Goal: Information Seeking & Learning: Learn about a topic

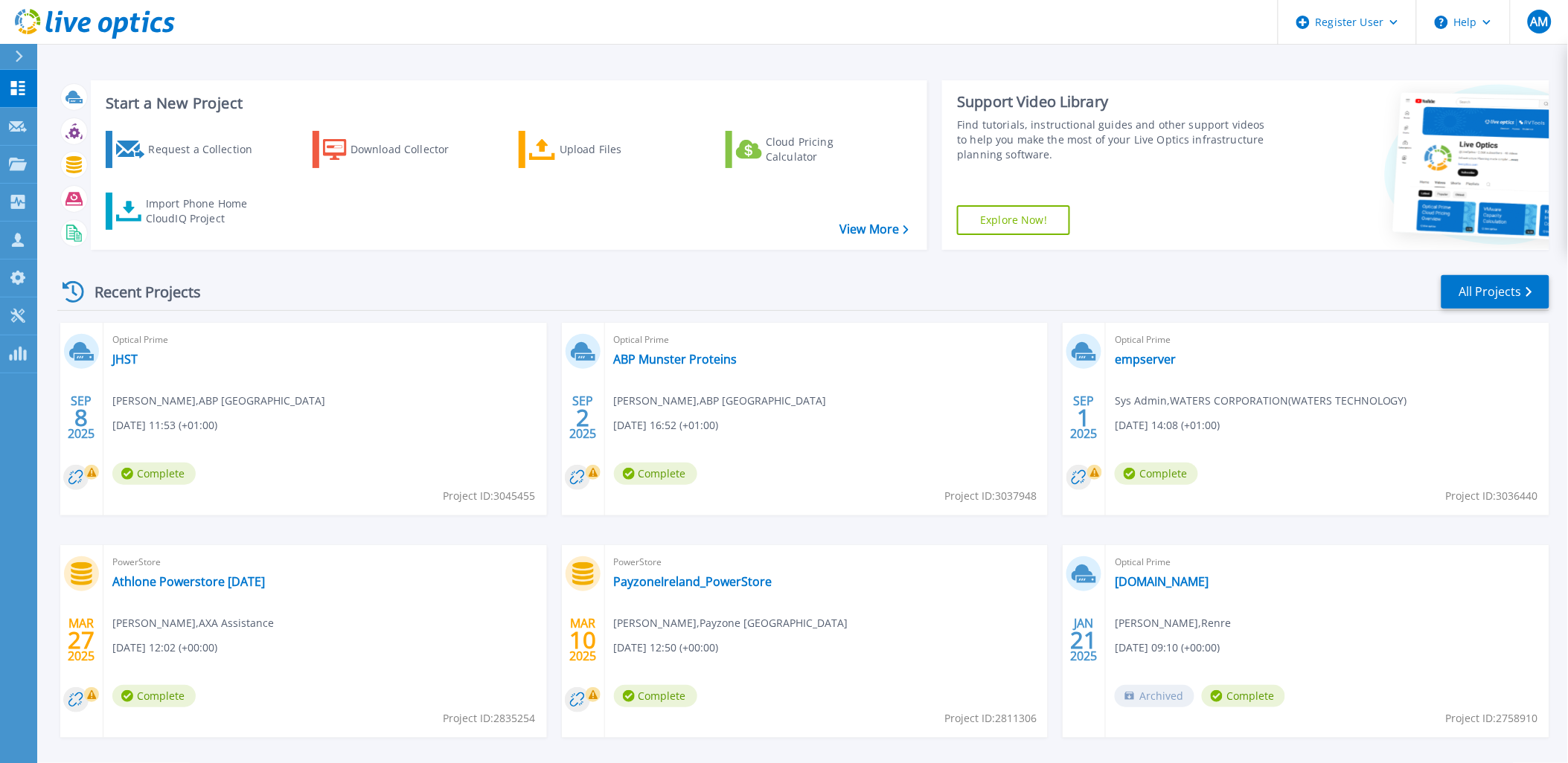
click at [630, 401] on span "Adrian McElmeel , ABP Ireland" at bounding box center [720, 402] width 212 height 17
click at [17, 167] on icon at bounding box center [18, 164] width 18 height 13
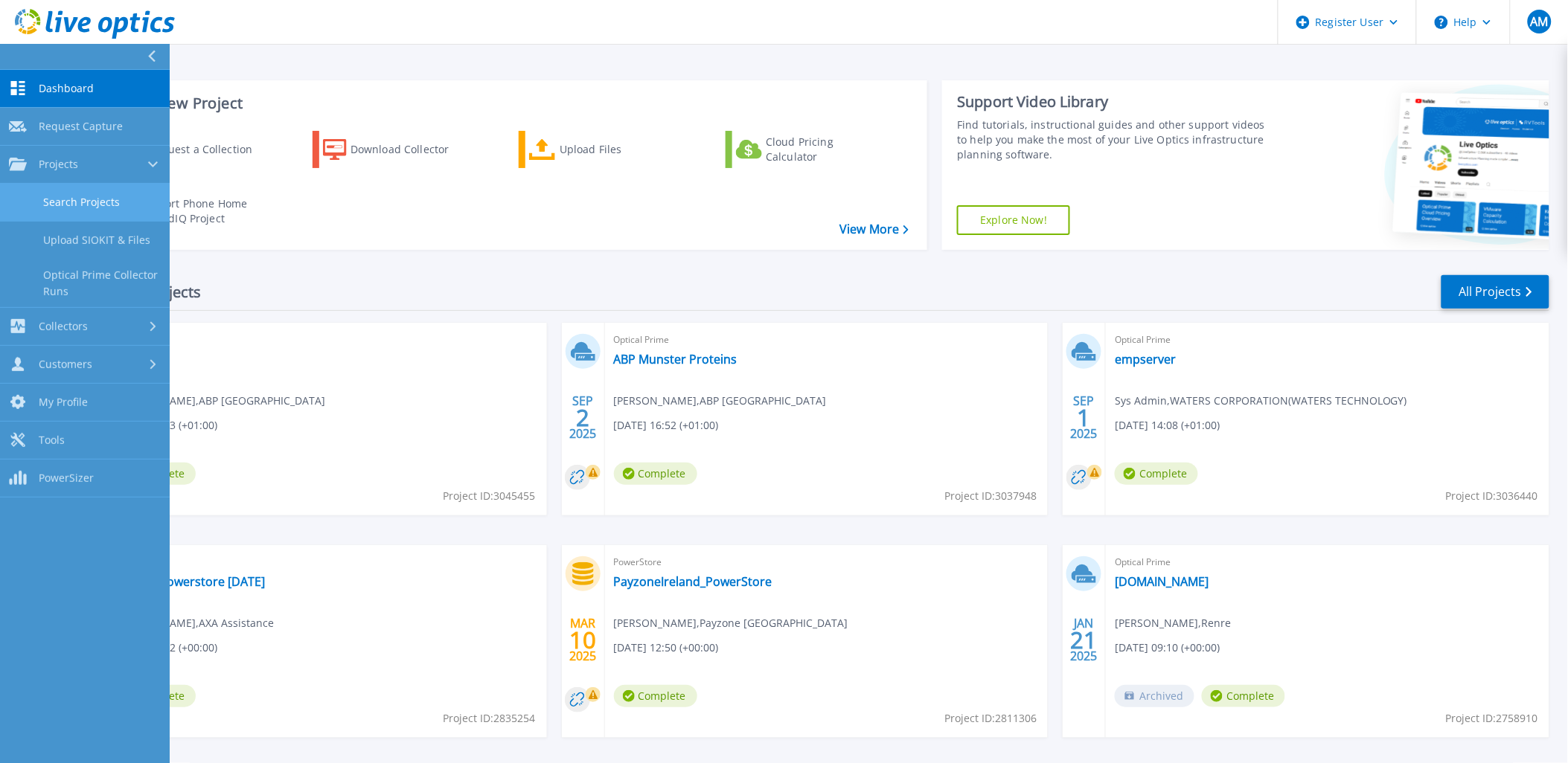
click at [98, 218] on link "Search Projects" at bounding box center [85, 202] width 170 height 38
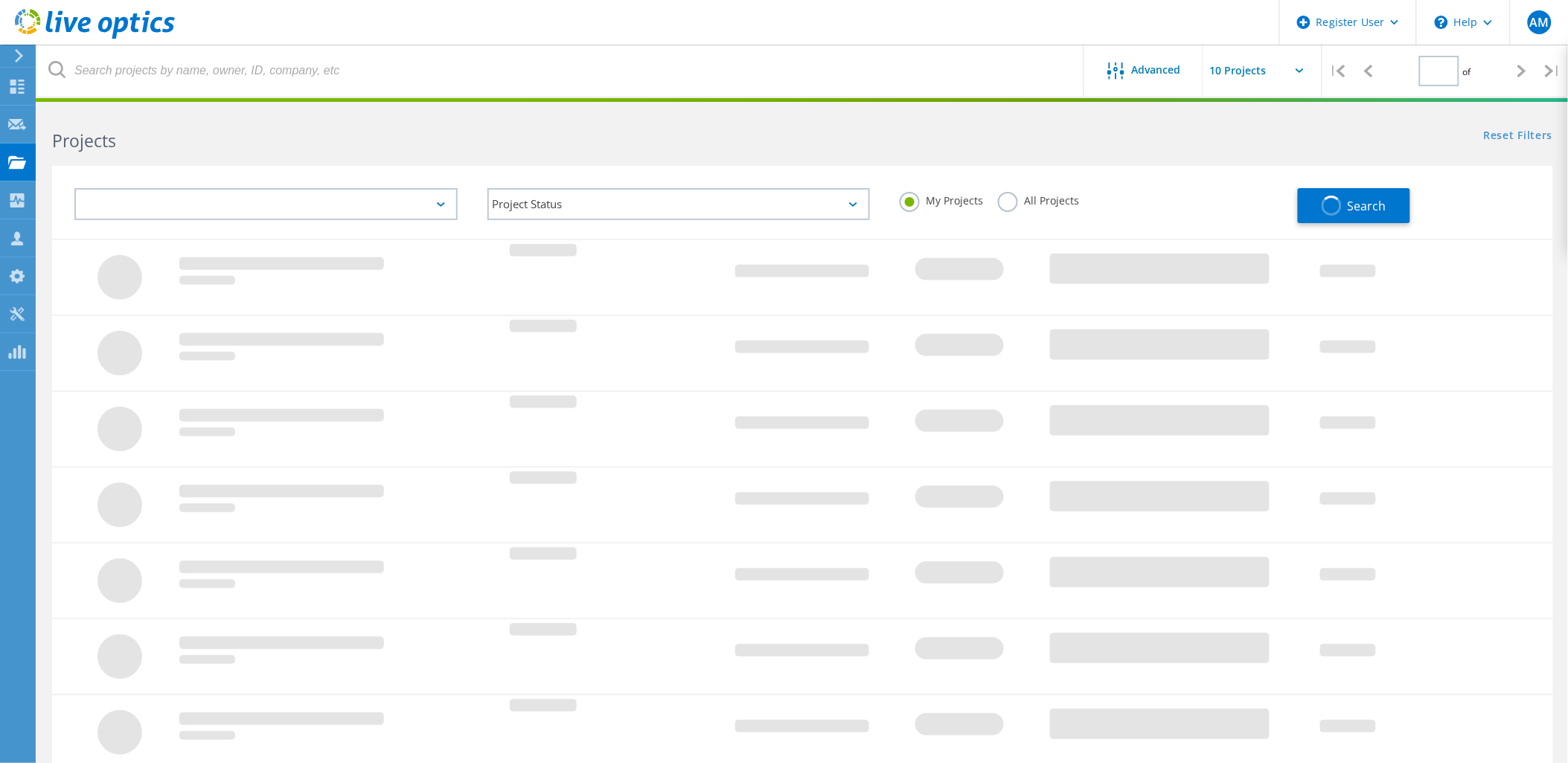
type input "1"
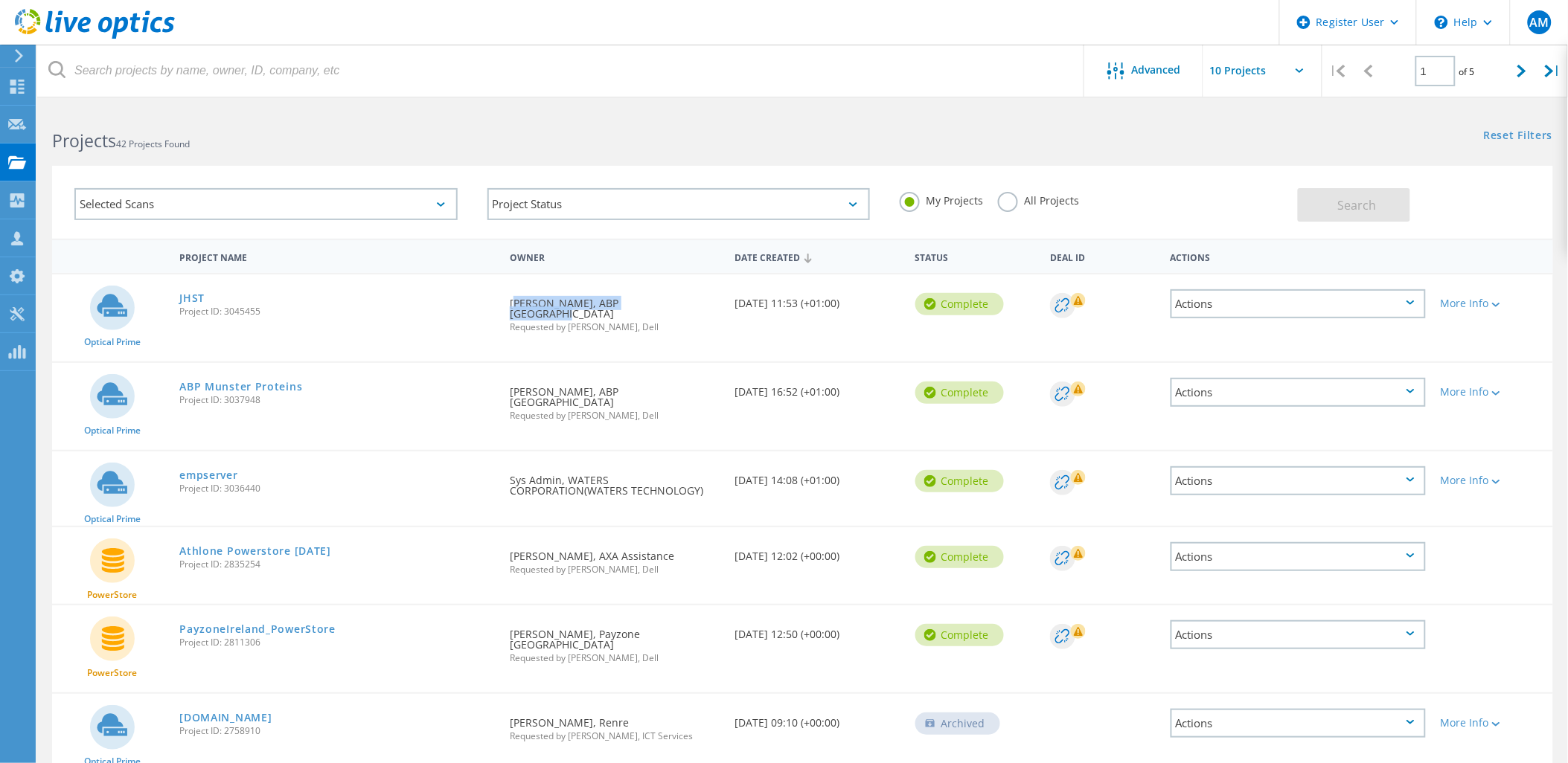
drag, startPoint x: 663, startPoint y: 301, endPoint x: 494, endPoint y: 281, distance: 170.2
click at [502, 299] on div "Requested By Adrian McElmeel, ABP Ireland Requested by Aileen Mcloughlin, Dell" at bounding box center [615, 310] width 225 height 72
copy div "Adrian McElmeel, ABP Ireland"
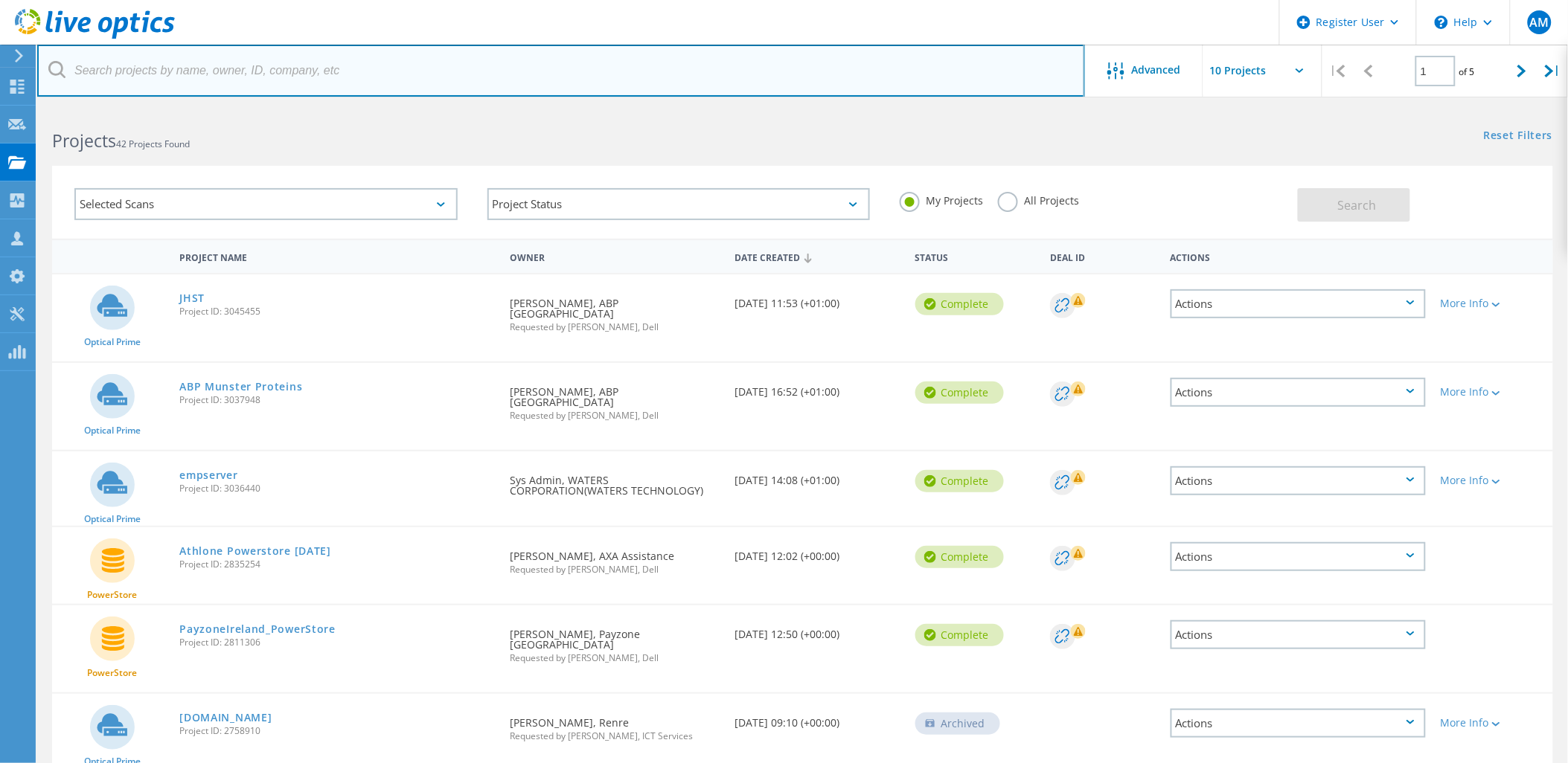
click at [174, 67] on input "text" at bounding box center [561, 71] width 1048 height 52
paste input "Adrian McElmeel, ABP Ireland"
drag, startPoint x: 222, startPoint y: 73, endPoint x: 759, endPoint y: 120, distance: 539.1
click at [759, 120] on lo-project-search-form "Adrian McElmeel, ABP Ireland Advanced | 1 of 5 | Email Address Project Name Com…" at bounding box center [802, 173] width 1531 height 131
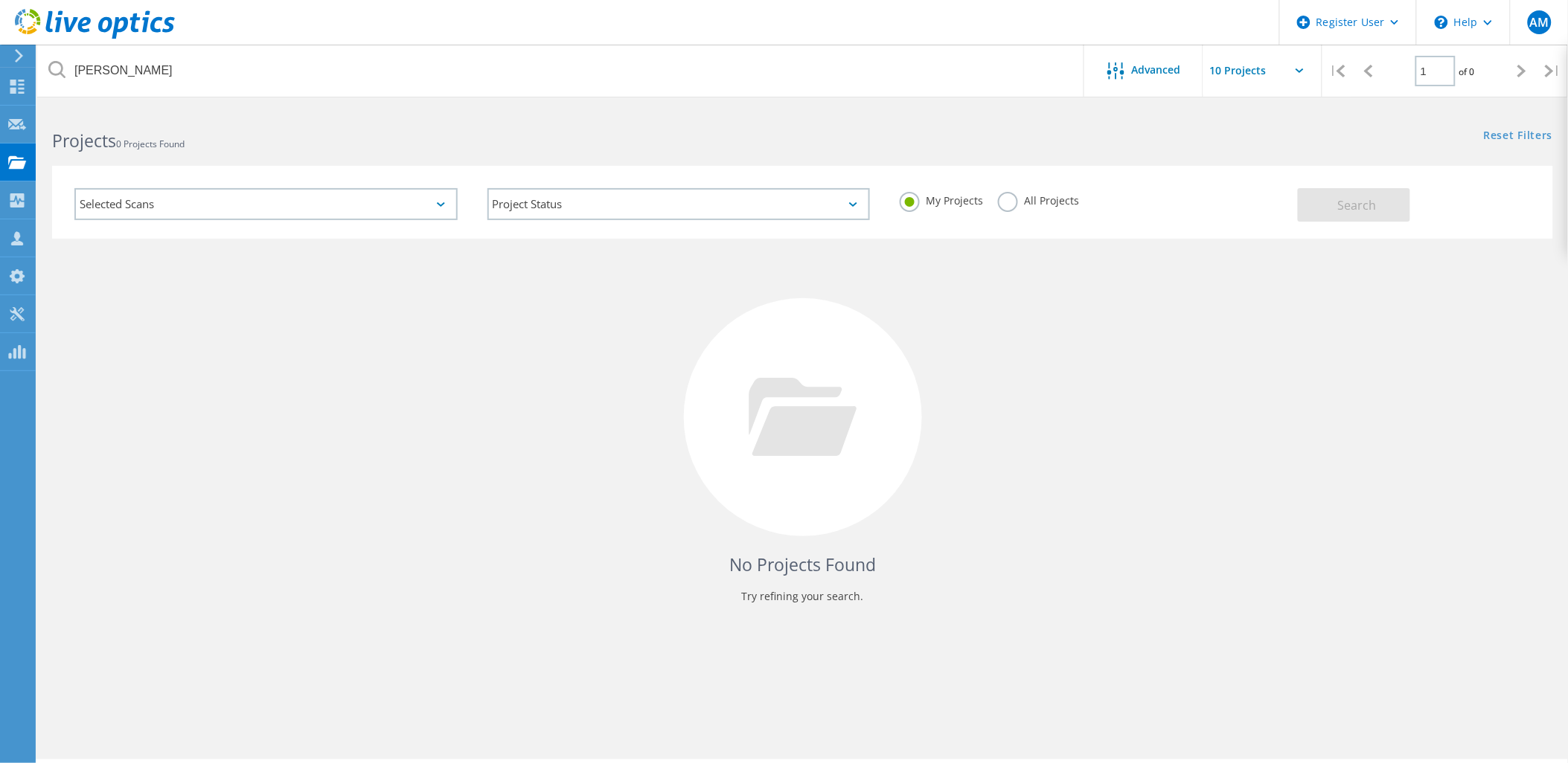
drag, startPoint x: 1018, startPoint y: 206, endPoint x: 1166, endPoint y: 212, distance: 148.1
click at [1022, 206] on div "All Projects" at bounding box center [1038, 202] width 81 height 21
click at [1021, 194] on label "All Projects" at bounding box center [1038, 198] width 81 height 14
click at [0, 0] on input "All Projects" at bounding box center [0, 0] width 0 height 0
drag, startPoint x: 1373, startPoint y: 198, endPoint x: 1362, endPoint y: 201, distance: 11.4
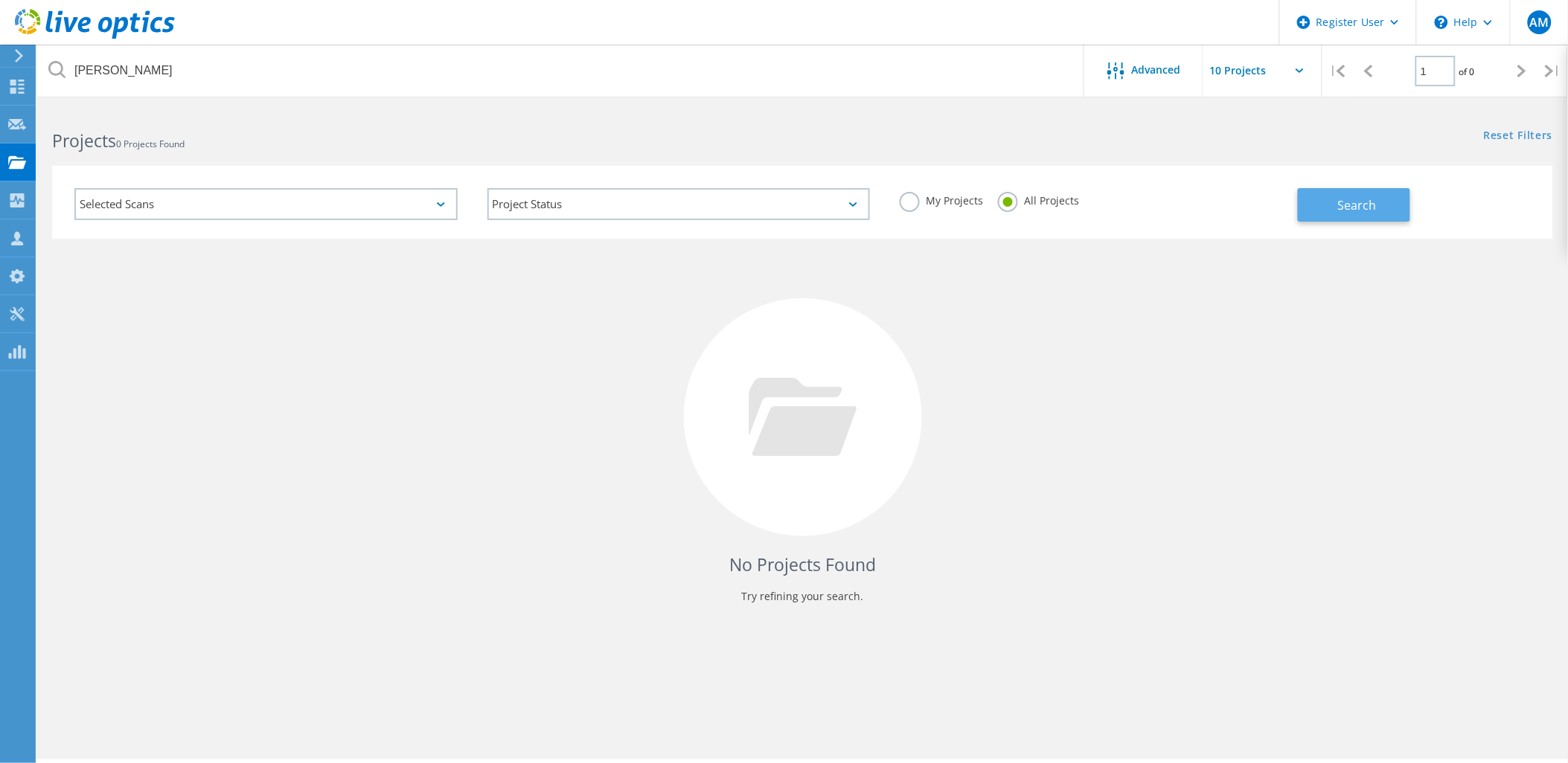
click at [1373, 198] on span "Search" at bounding box center [1357, 206] width 39 height 17
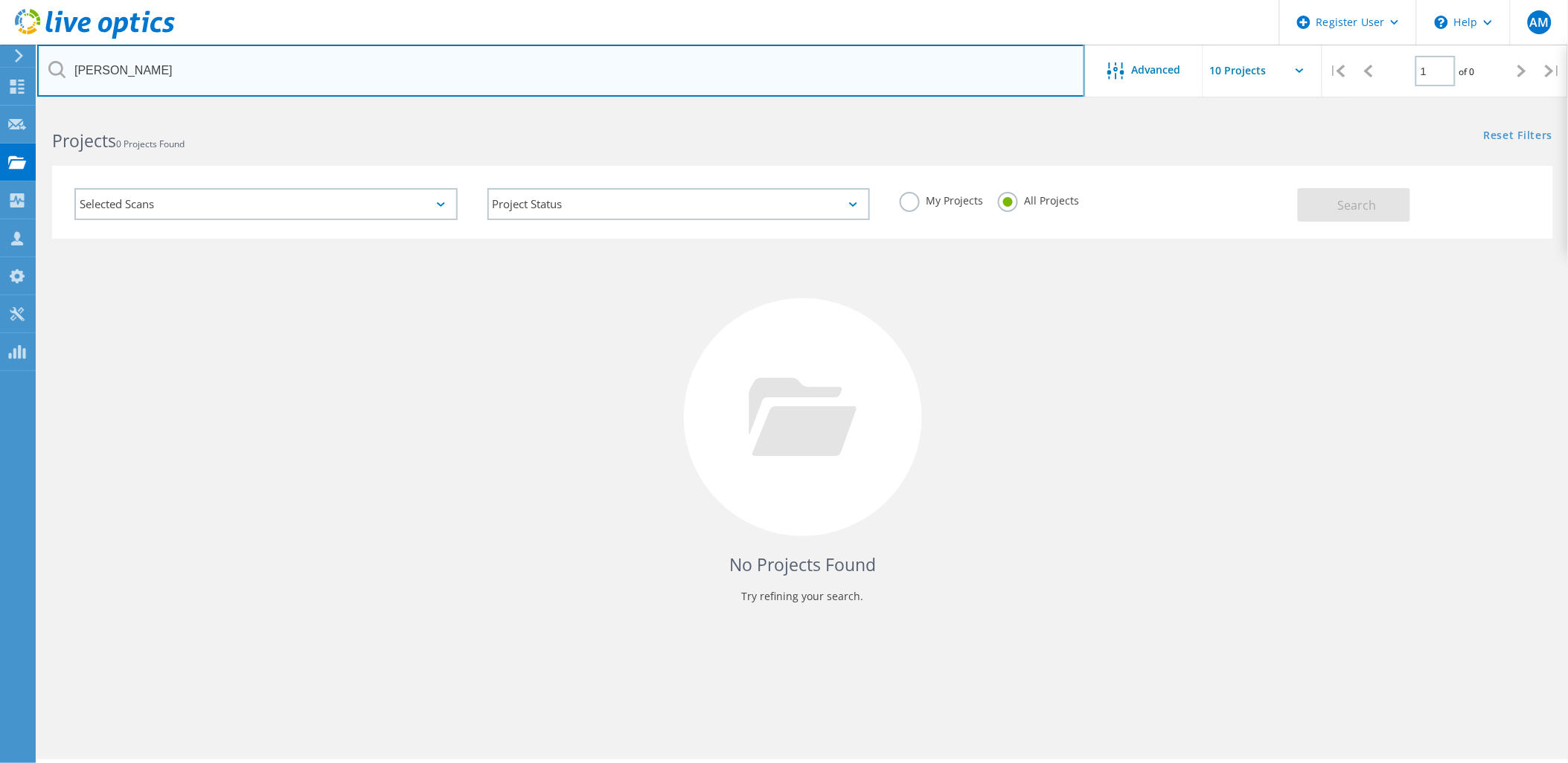
drag, startPoint x: 300, startPoint y: 62, endPoint x: -4, endPoint y: 157, distance: 318.5
click at [0, 157] on html "Register User \n Help Explore Helpful Articles Contact Support AM Dell User Ail…" at bounding box center [784, 402] width 1568 height 804
paste input "adrian.mcelmeel@abpireland.com"
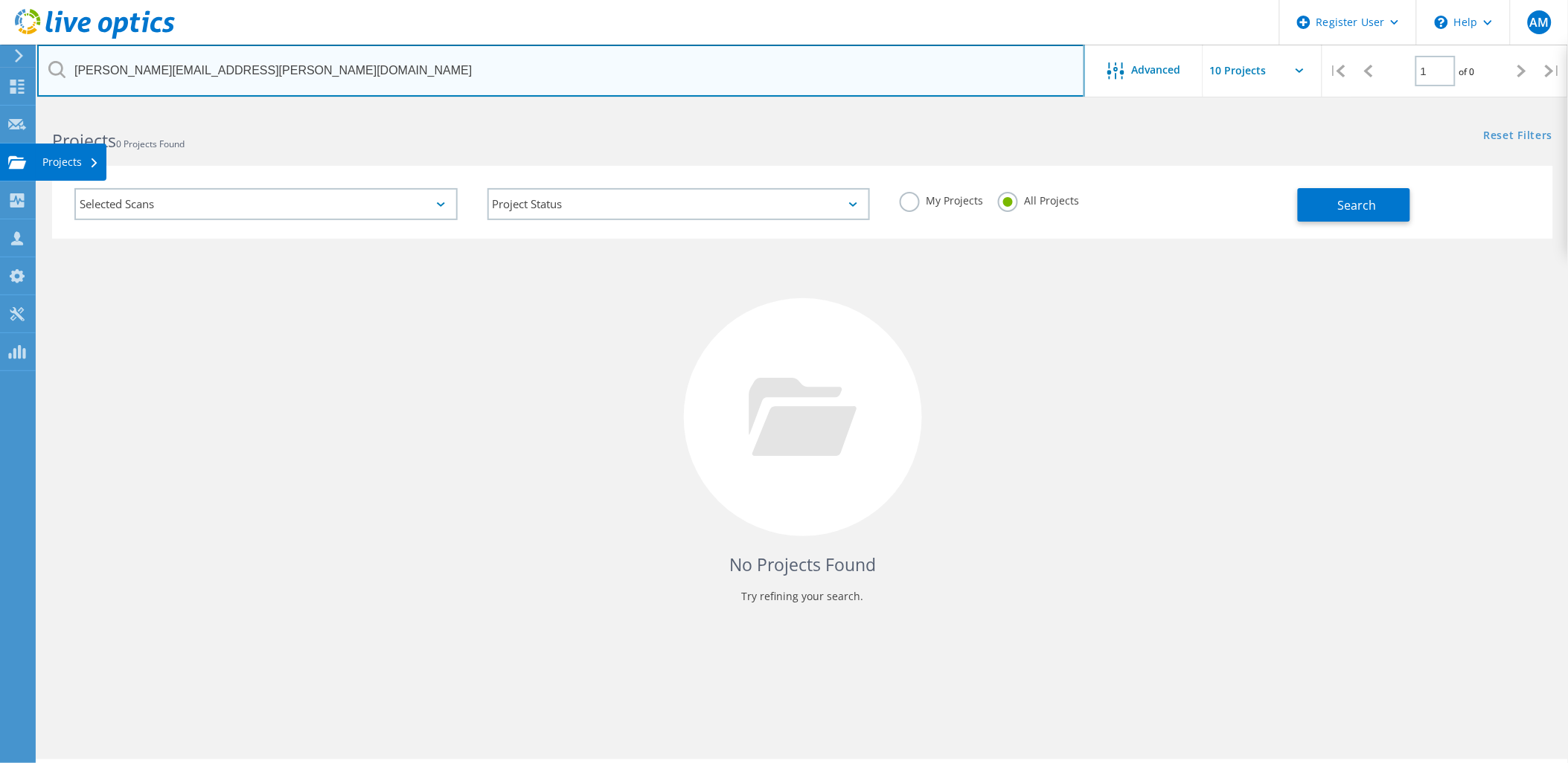
type input "[PERSON_NAME][EMAIL_ADDRESS][PERSON_NAME][DOMAIN_NAME]"
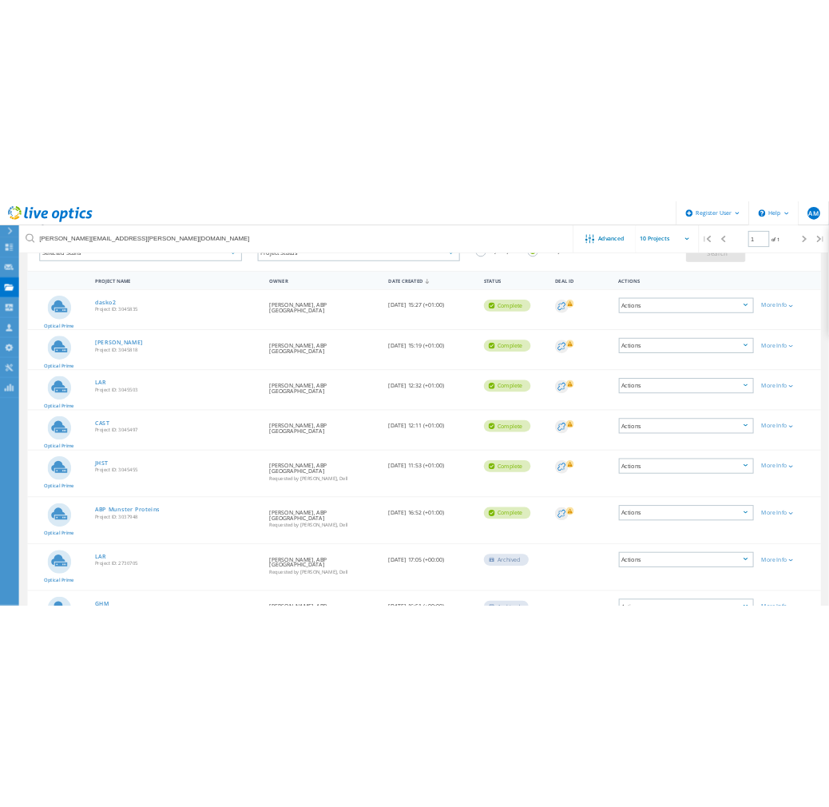
scroll to position [89, 0]
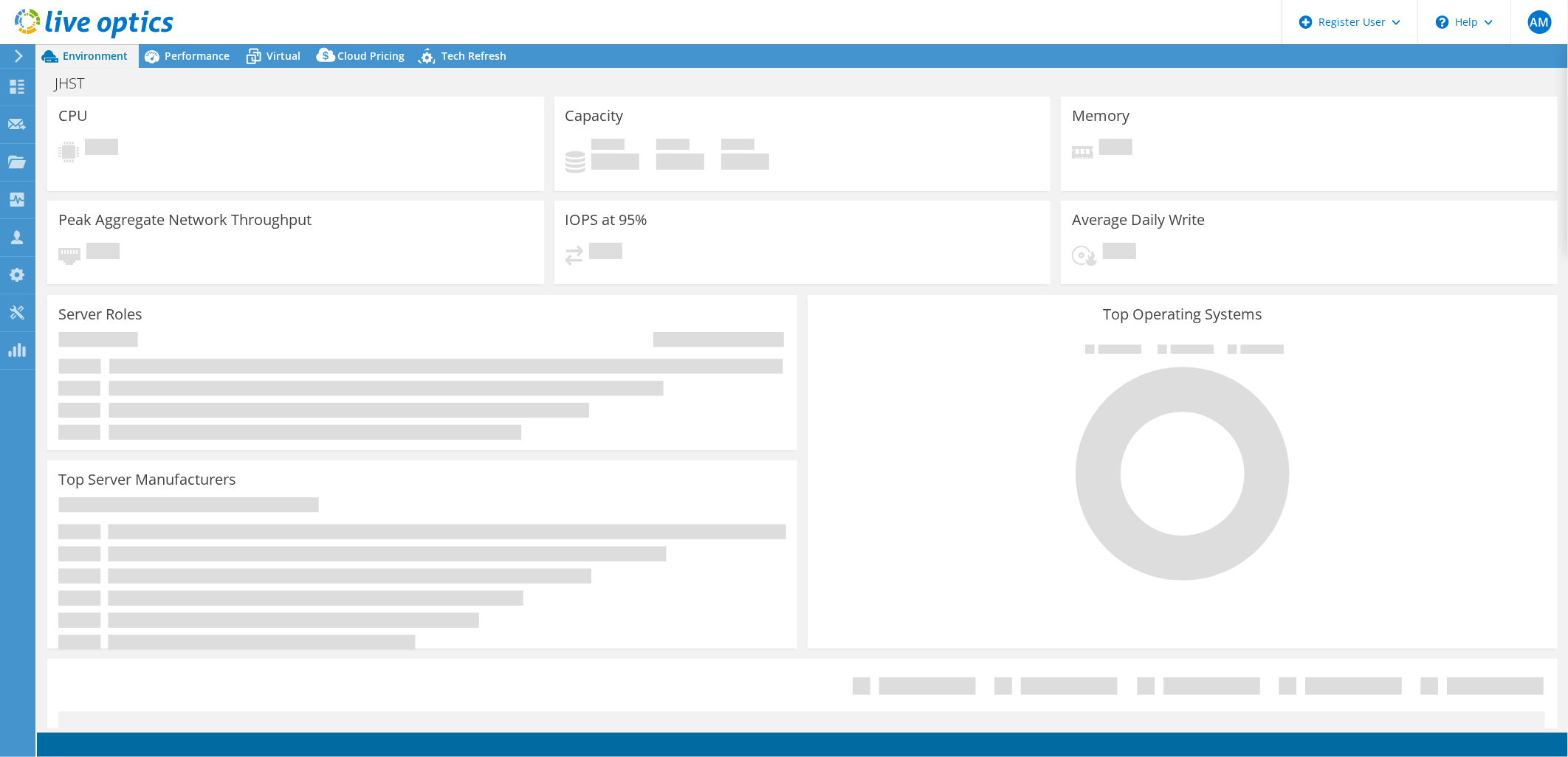
select select "USD"
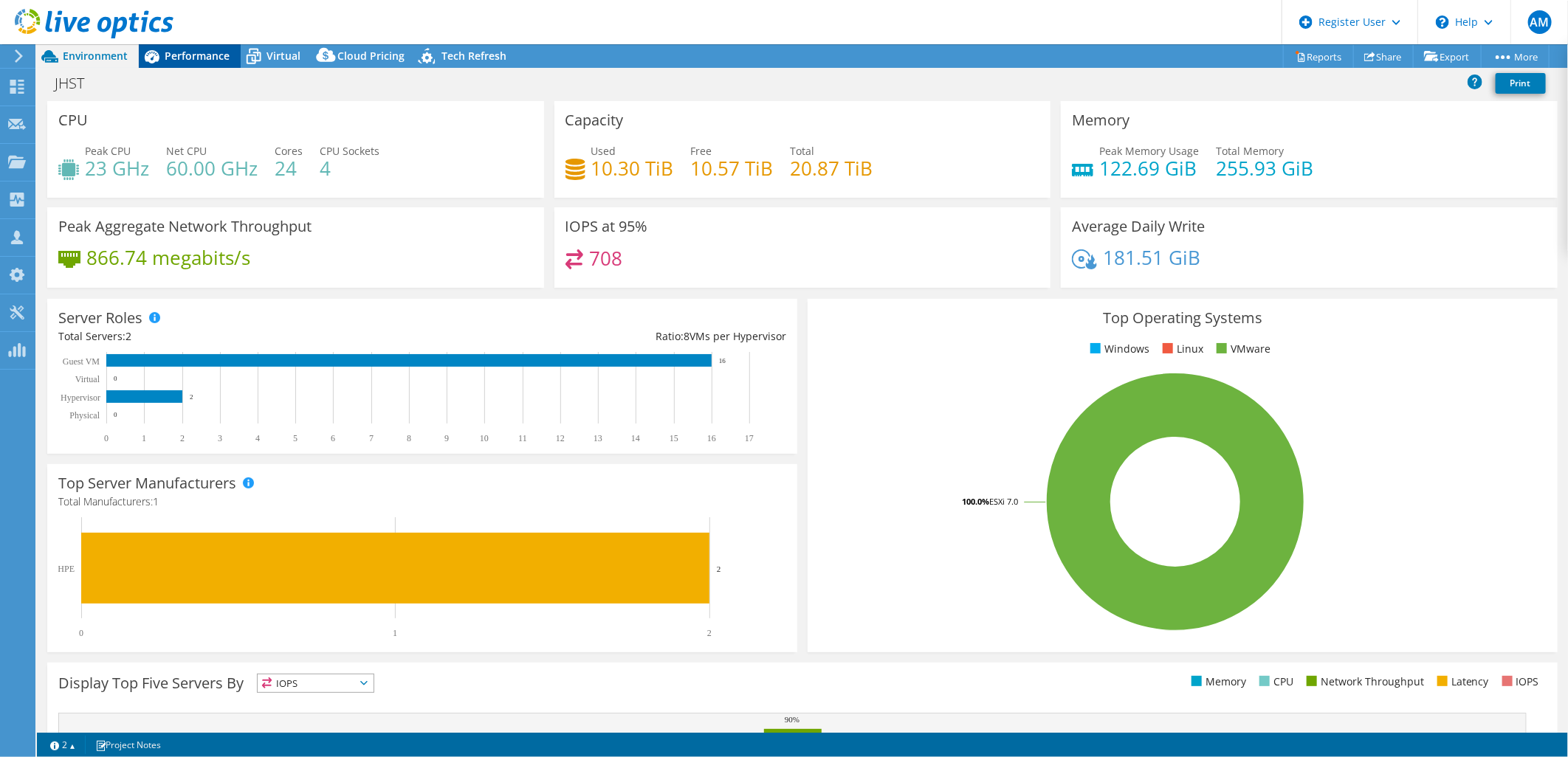
click at [196, 55] on span "Performance" at bounding box center [197, 55] width 65 height 14
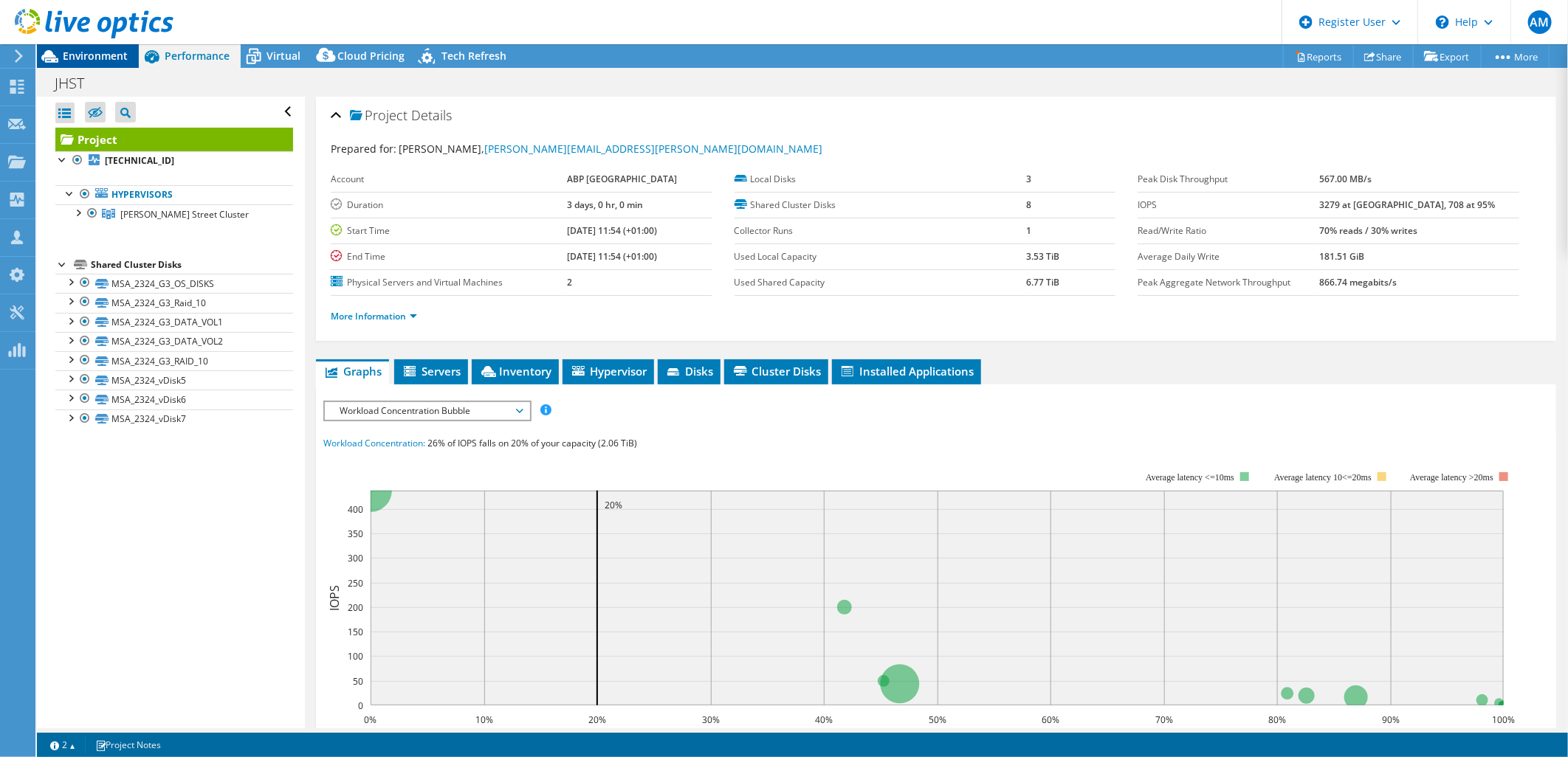
click at [65, 55] on span "Environment" at bounding box center [95, 55] width 65 height 14
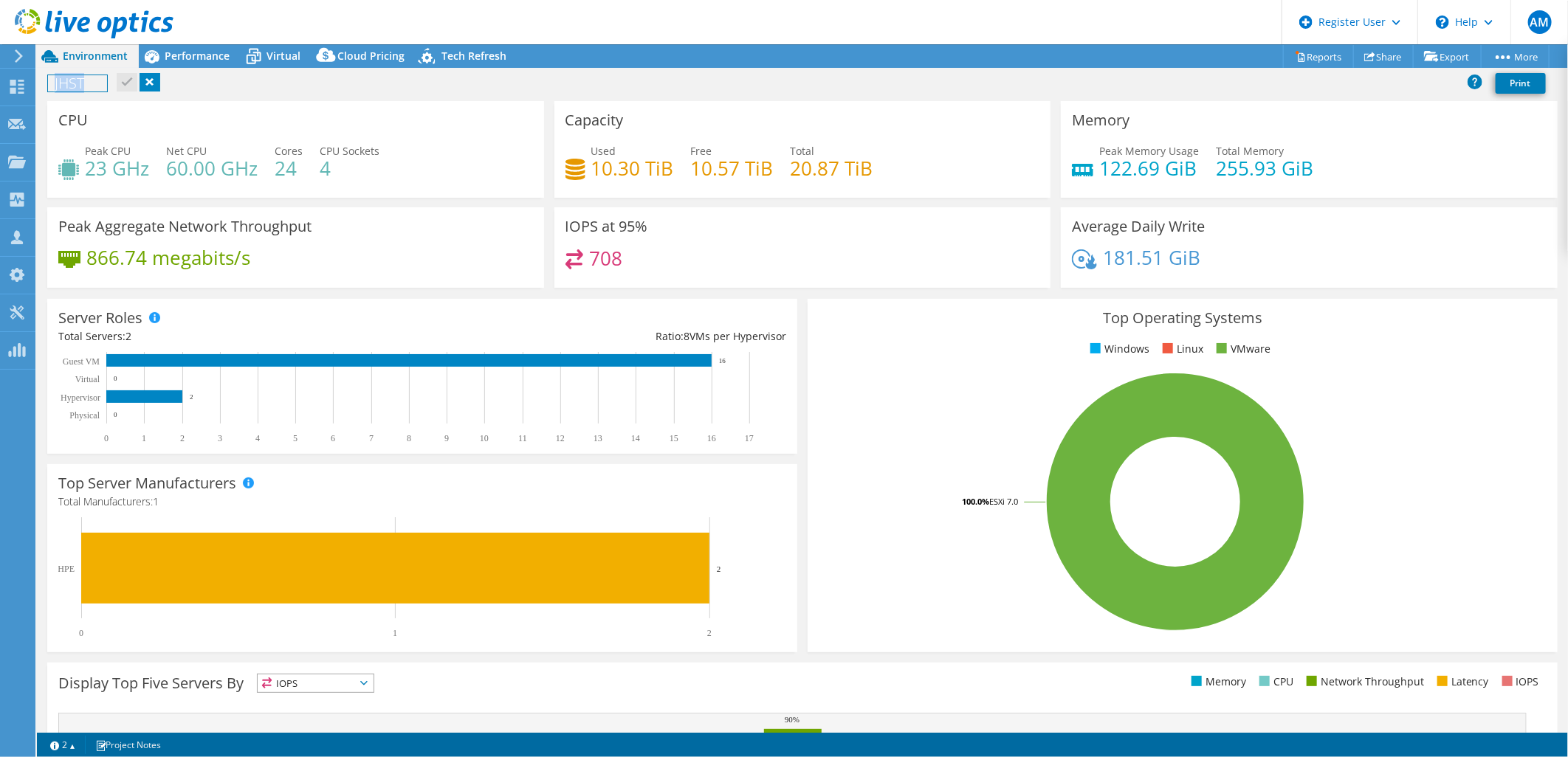
drag, startPoint x: 80, startPoint y: 92, endPoint x: 44, endPoint y: 97, distance: 36.3
click at [44, 97] on div "JHST Print" at bounding box center [802, 85] width 1531 height 31
copy h1 "JHST"
click at [63, 79] on h1 "JHST" at bounding box center [78, 83] width 59 height 17
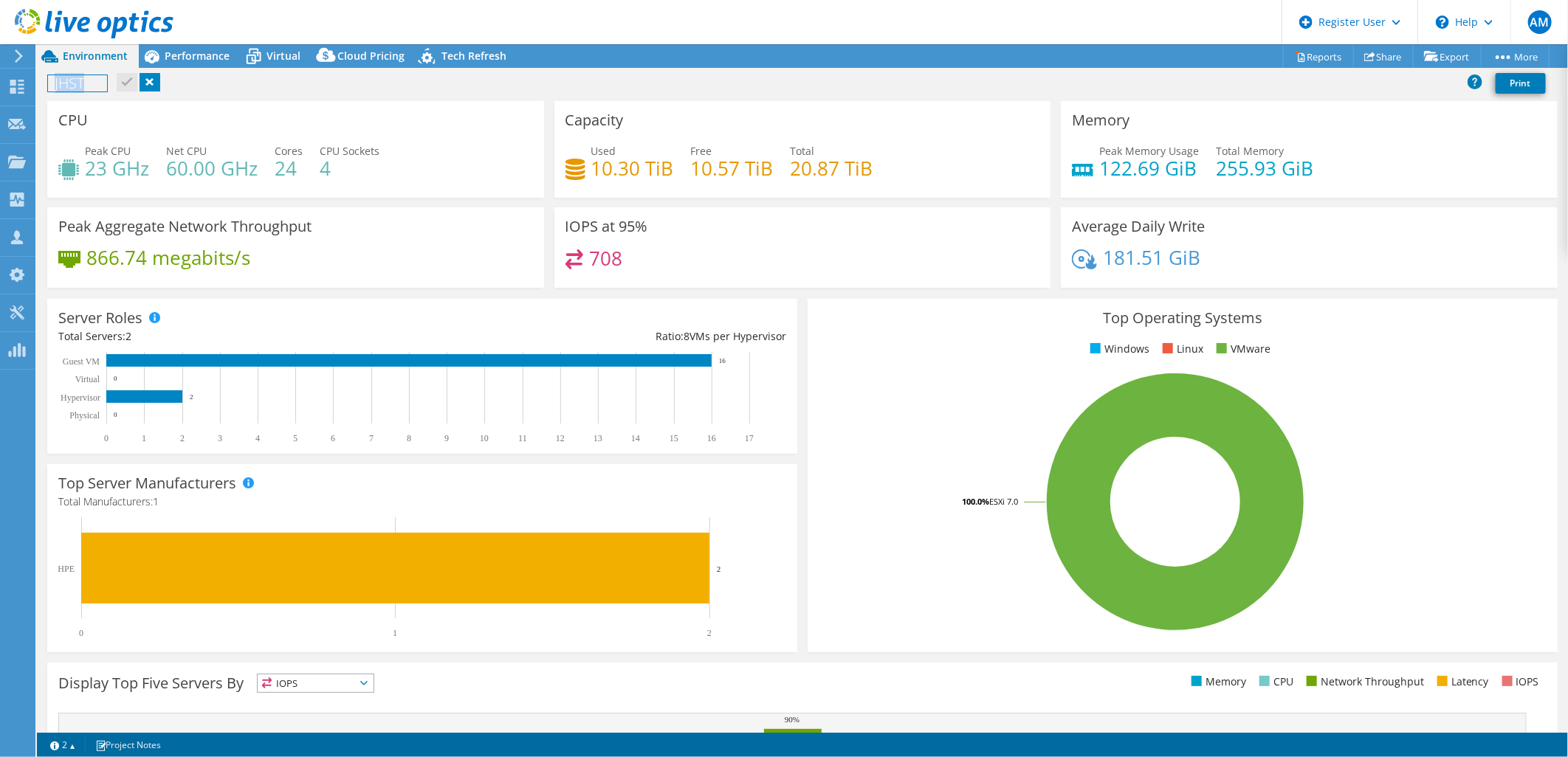
copy h1 "JHST"
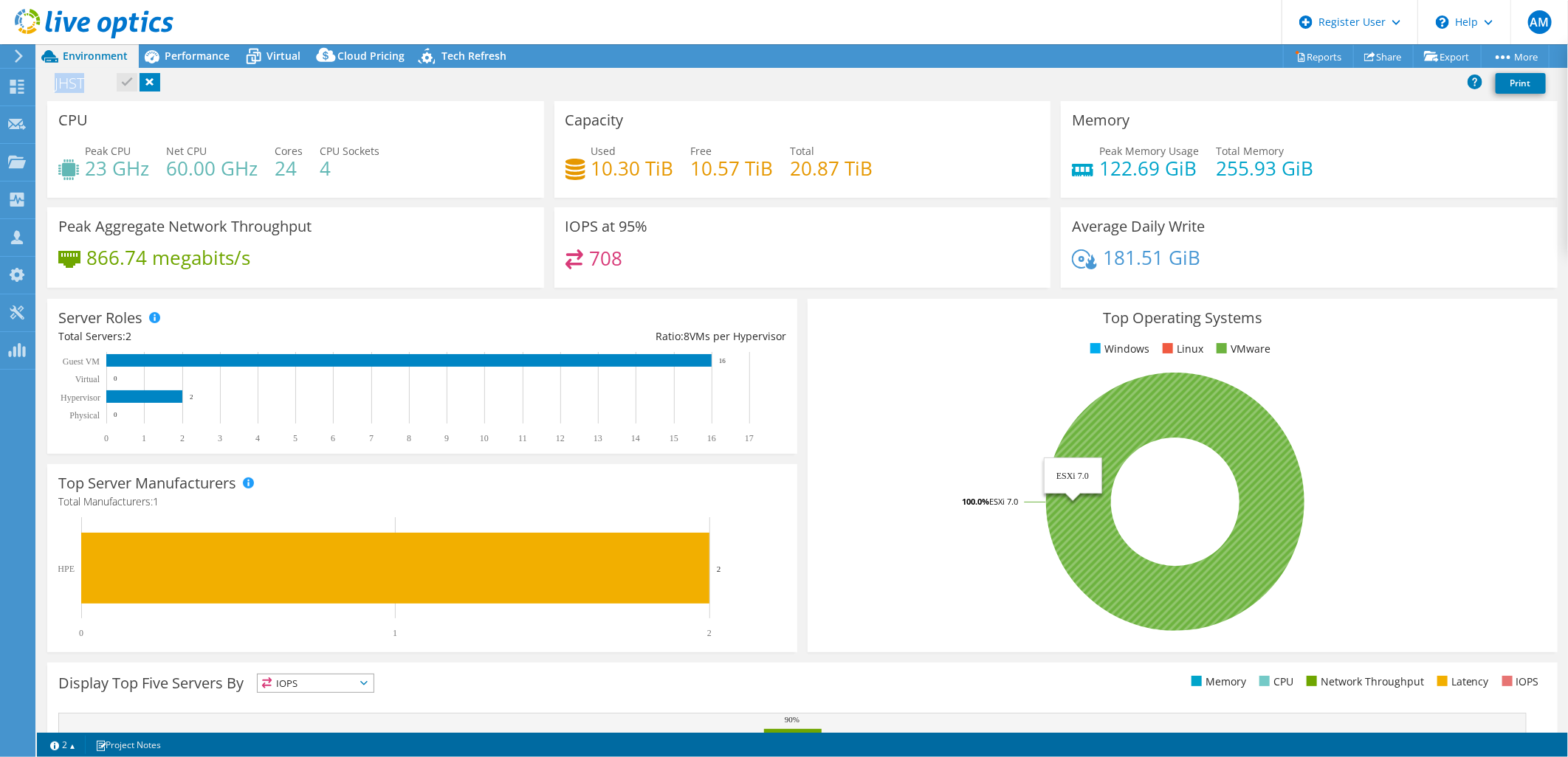
click at [1243, 544] on icon at bounding box center [1176, 502] width 259 height 259
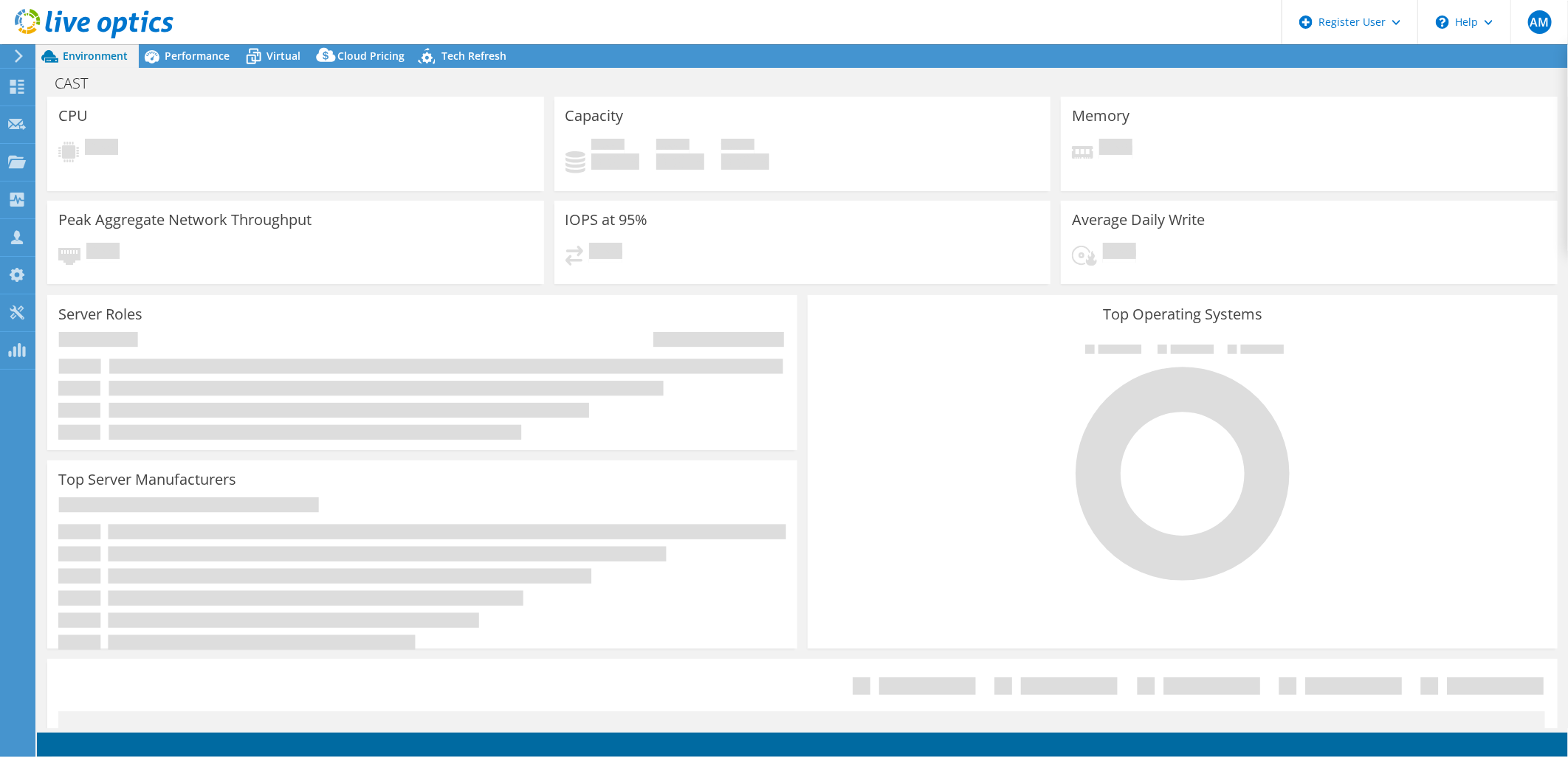
select select "USD"
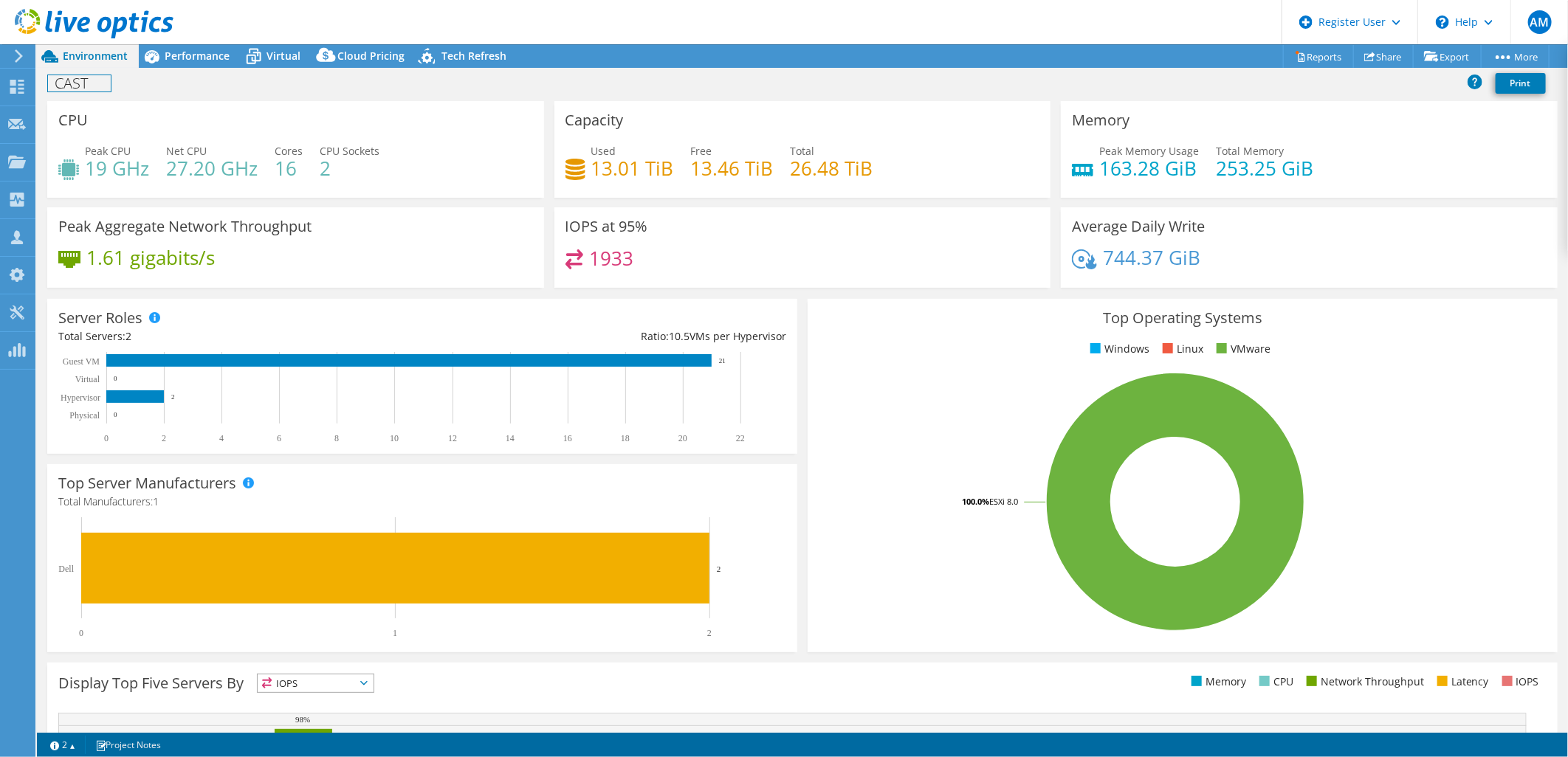
click at [72, 90] on h1 "CAST" at bounding box center [80, 83] width 63 height 17
click at [72, 89] on h1 "CAST" at bounding box center [80, 83] width 63 height 17
copy h1 "CAST"
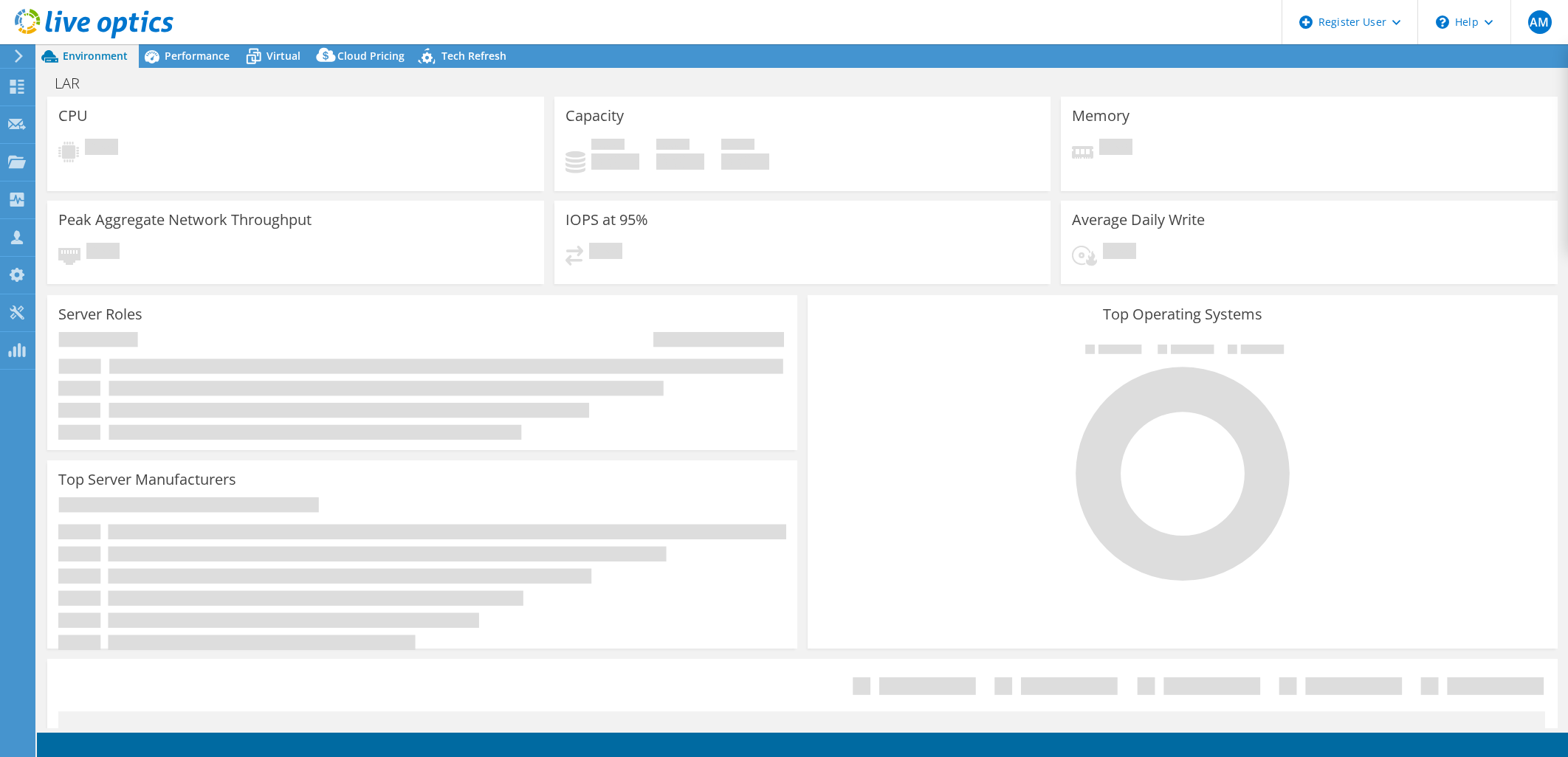
select select "USD"
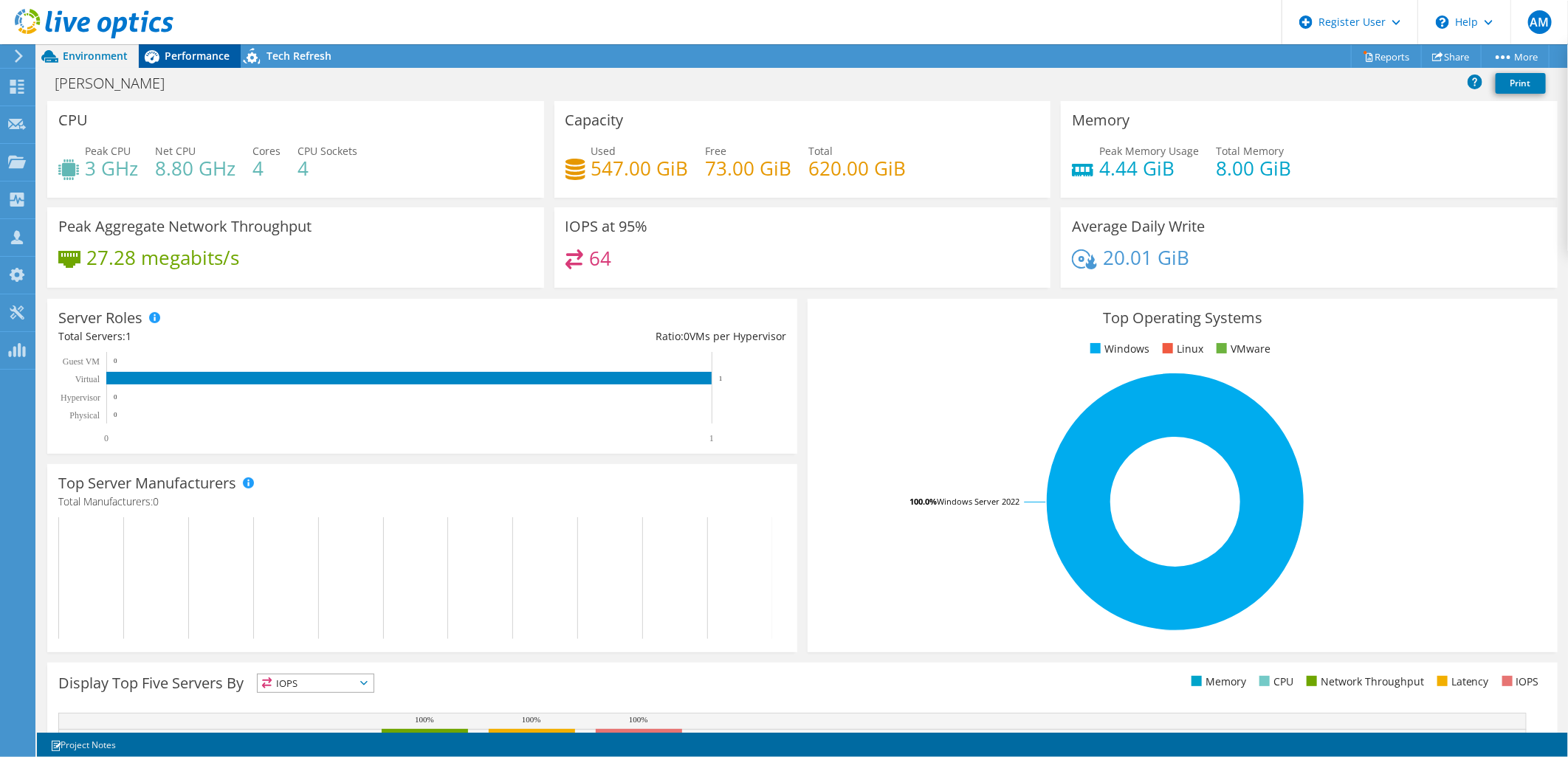
click at [171, 67] on div "Performance" at bounding box center [190, 56] width 102 height 24
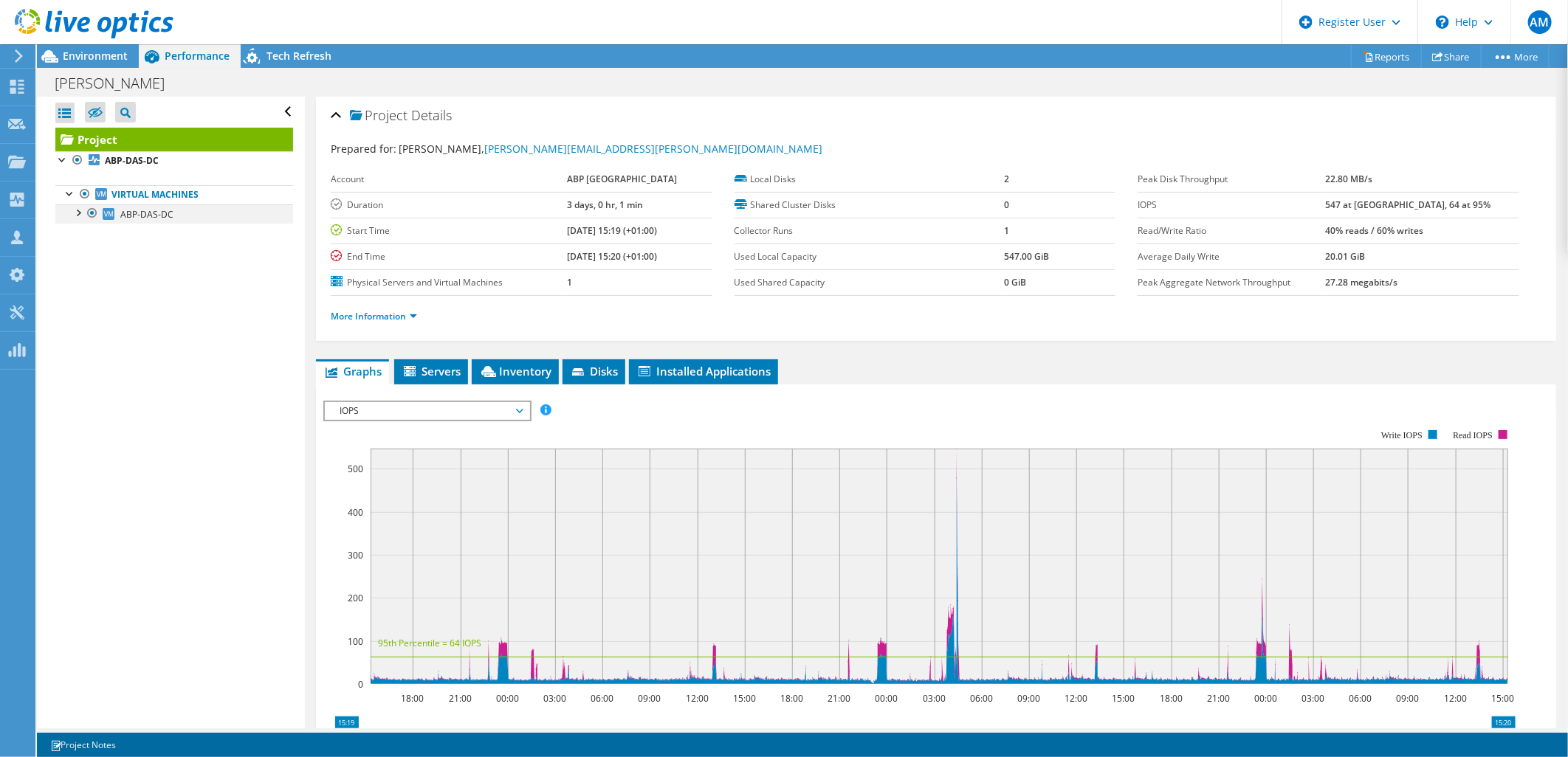
click at [76, 210] on div at bounding box center [78, 212] width 15 height 15
click at [505, 369] on span "Inventory" at bounding box center [515, 372] width 72 height 15
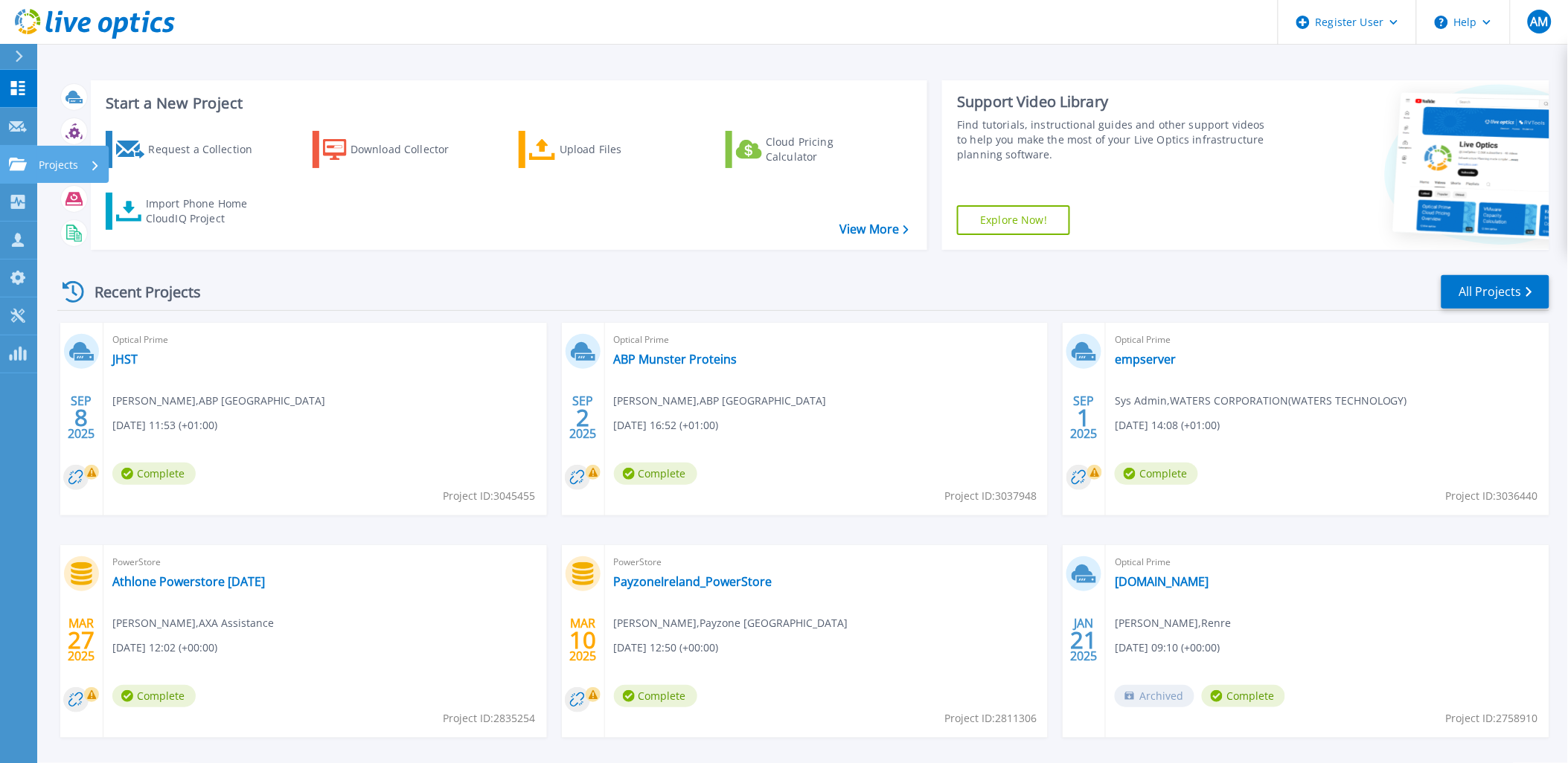
click at [13, 168] on icon at bounding box center [18, 164] width 18 height 13
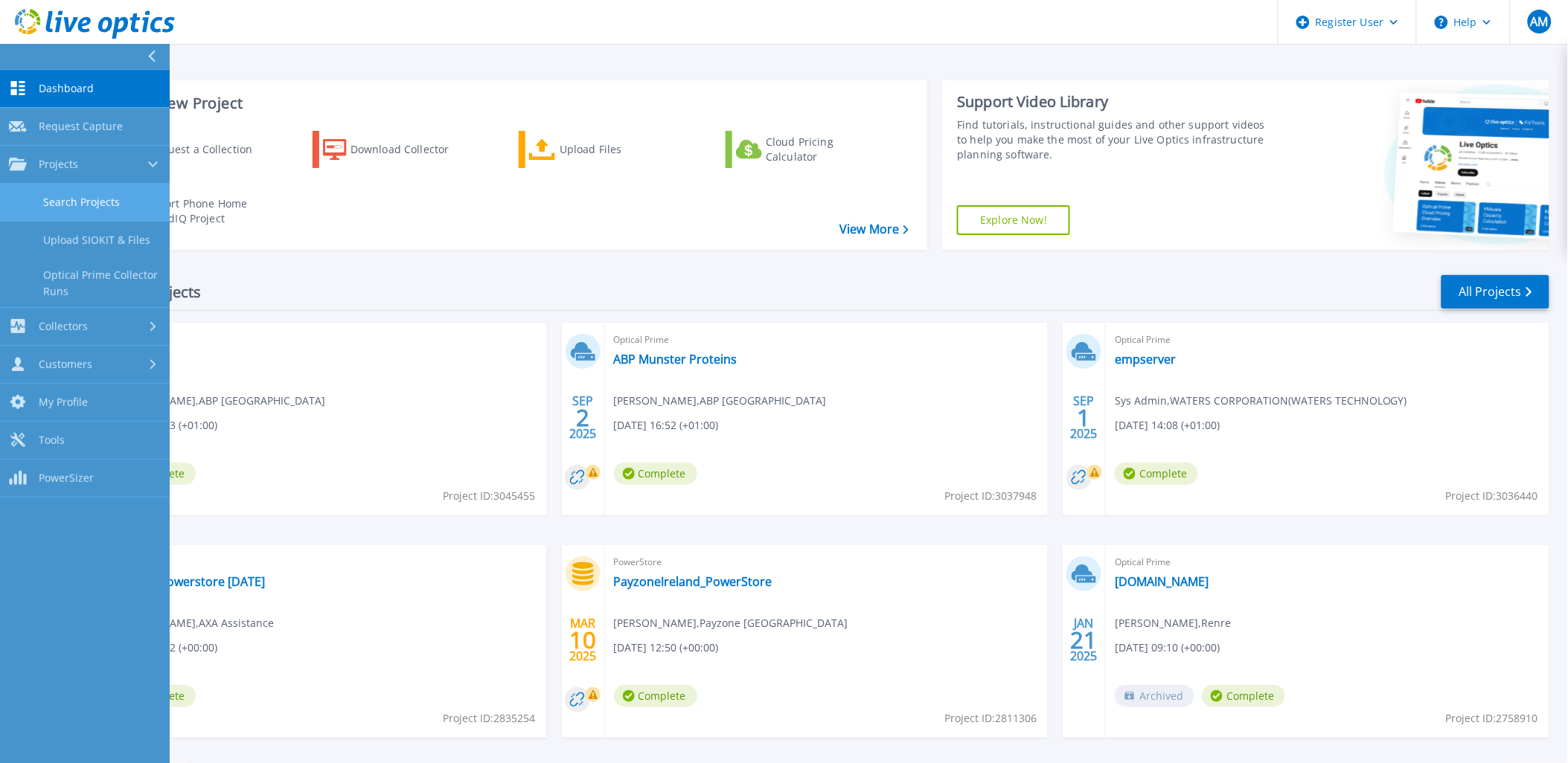
click at [87, 191] on link "Search Projects" at bounding box center [85, 202] width 170 height 38
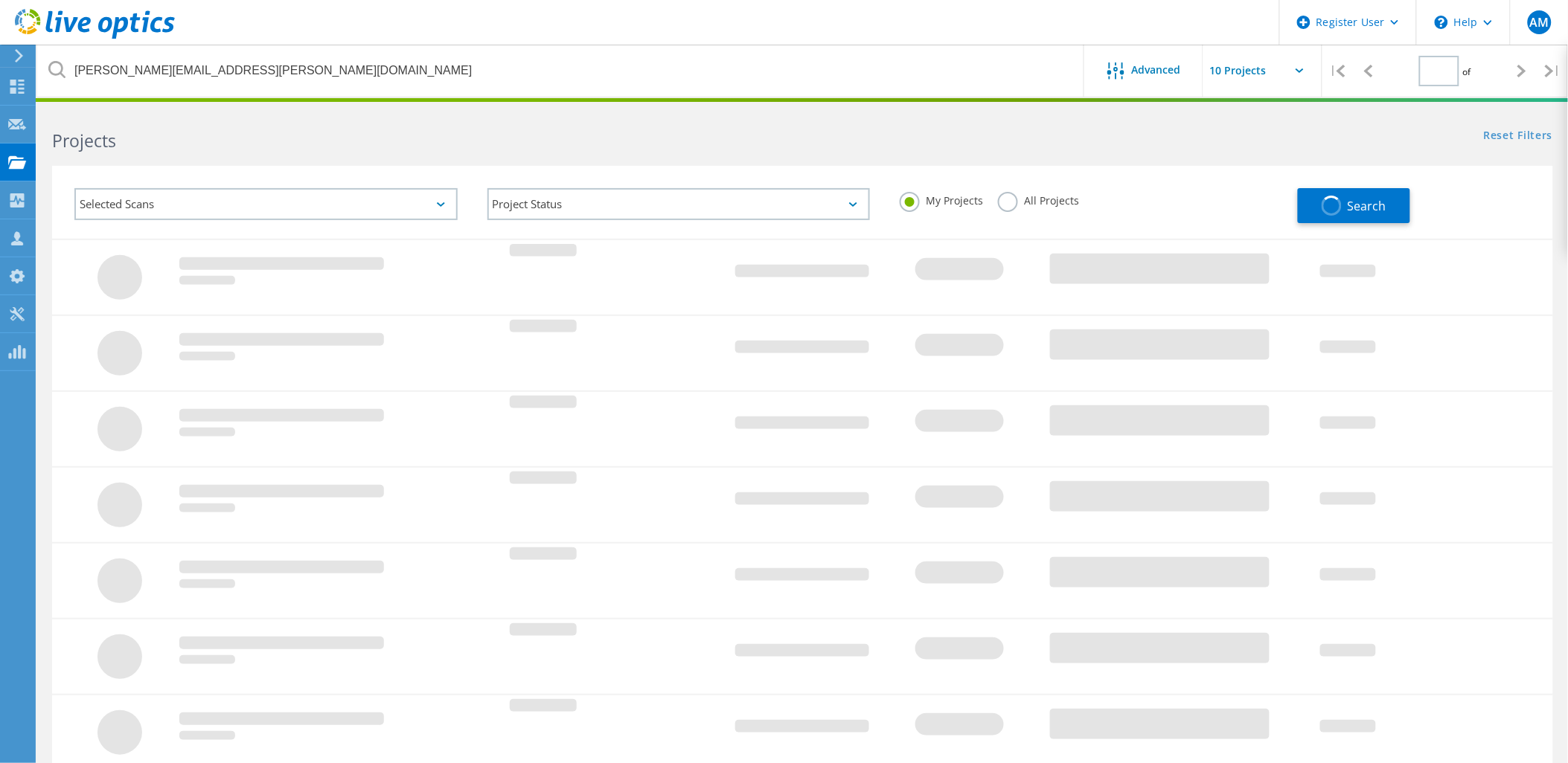
type input "1"
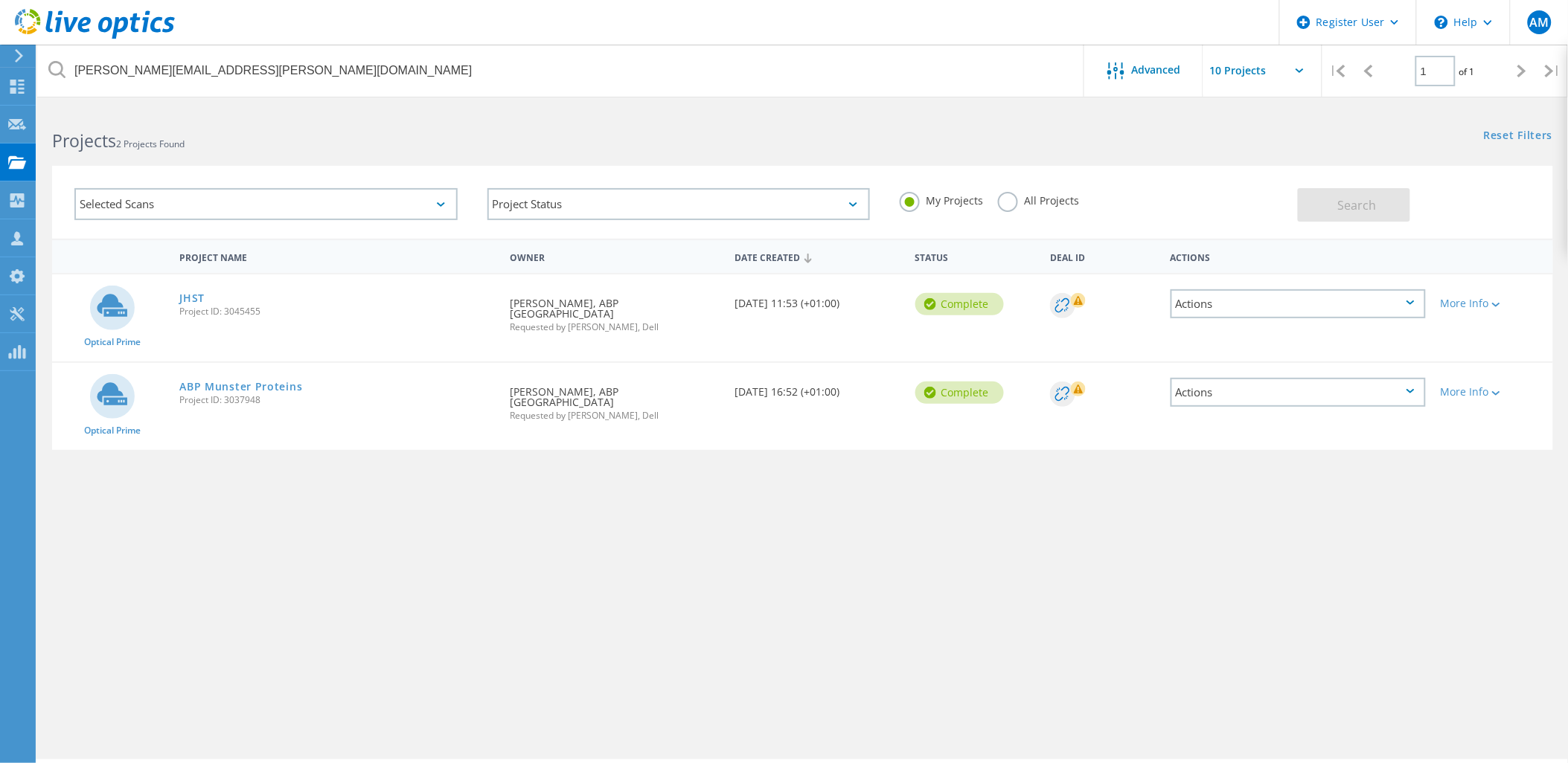
click at [1029, 201] on label "All Projects" at bounding box center [1038, 198] width 81 height 14
click at [0, 0] on input "All Projects" at bounding box center [0, 0] width 0 height 0
click at [1333, 199] on button "Search" at bounding box center [1354, 205] width 113 height 34
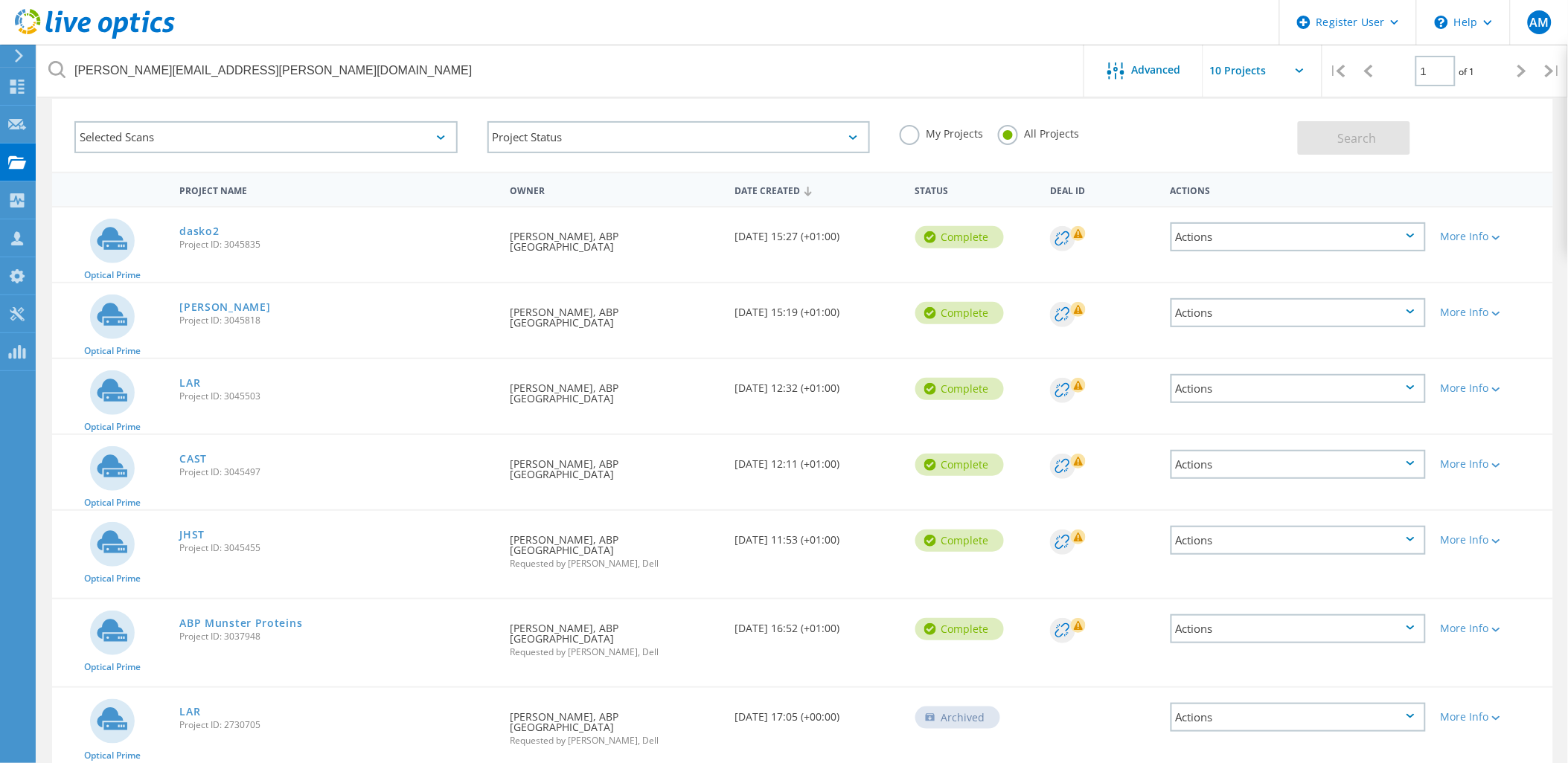
scroll to position [83, 0]
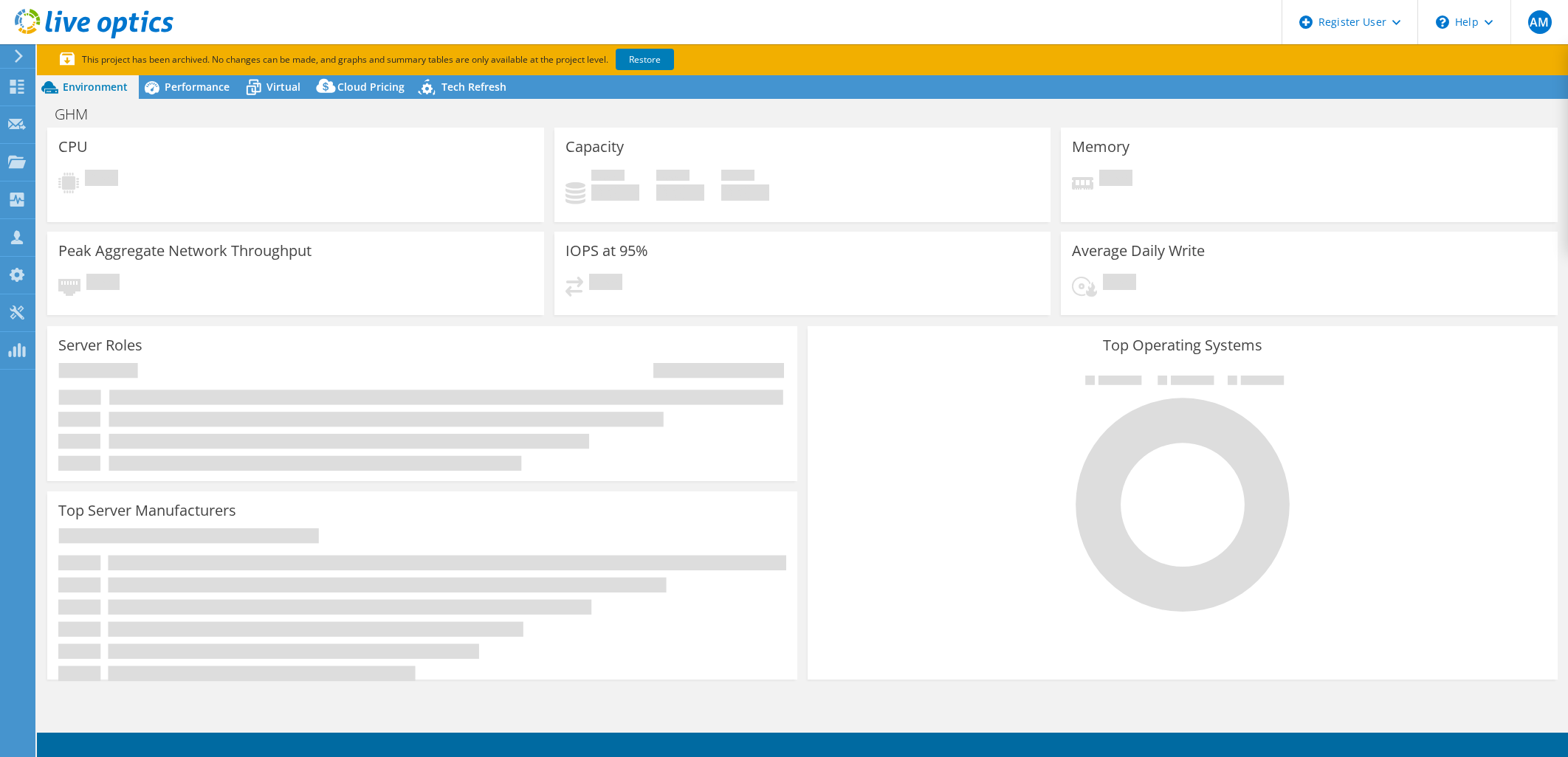
select select "USD"
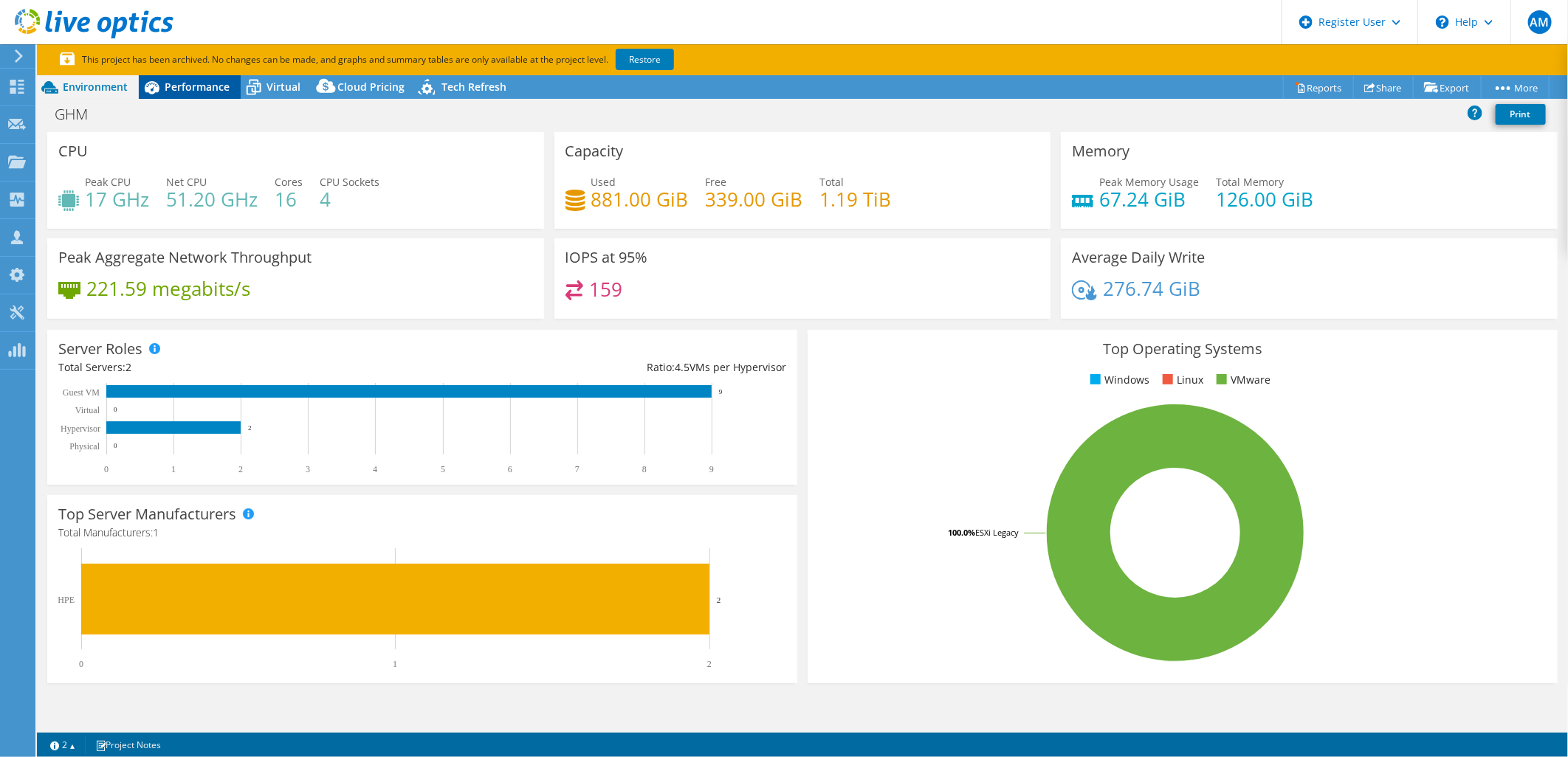
click at [190, 92] on span "Performance" at bounding box center [197, 86] width 65 height 14
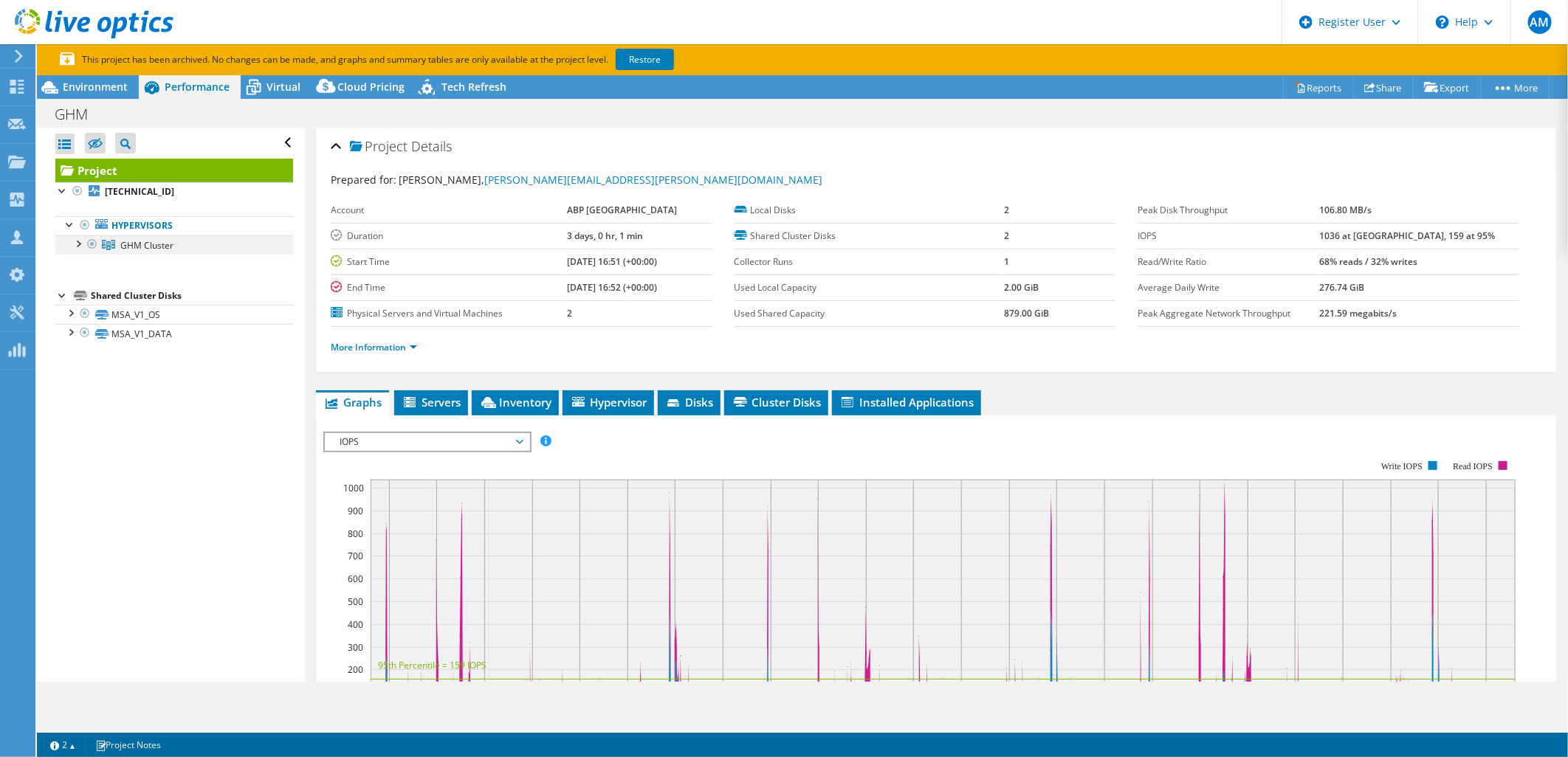
click at [78, 246] on div at bounding box center [78, 243] width 15 height 15
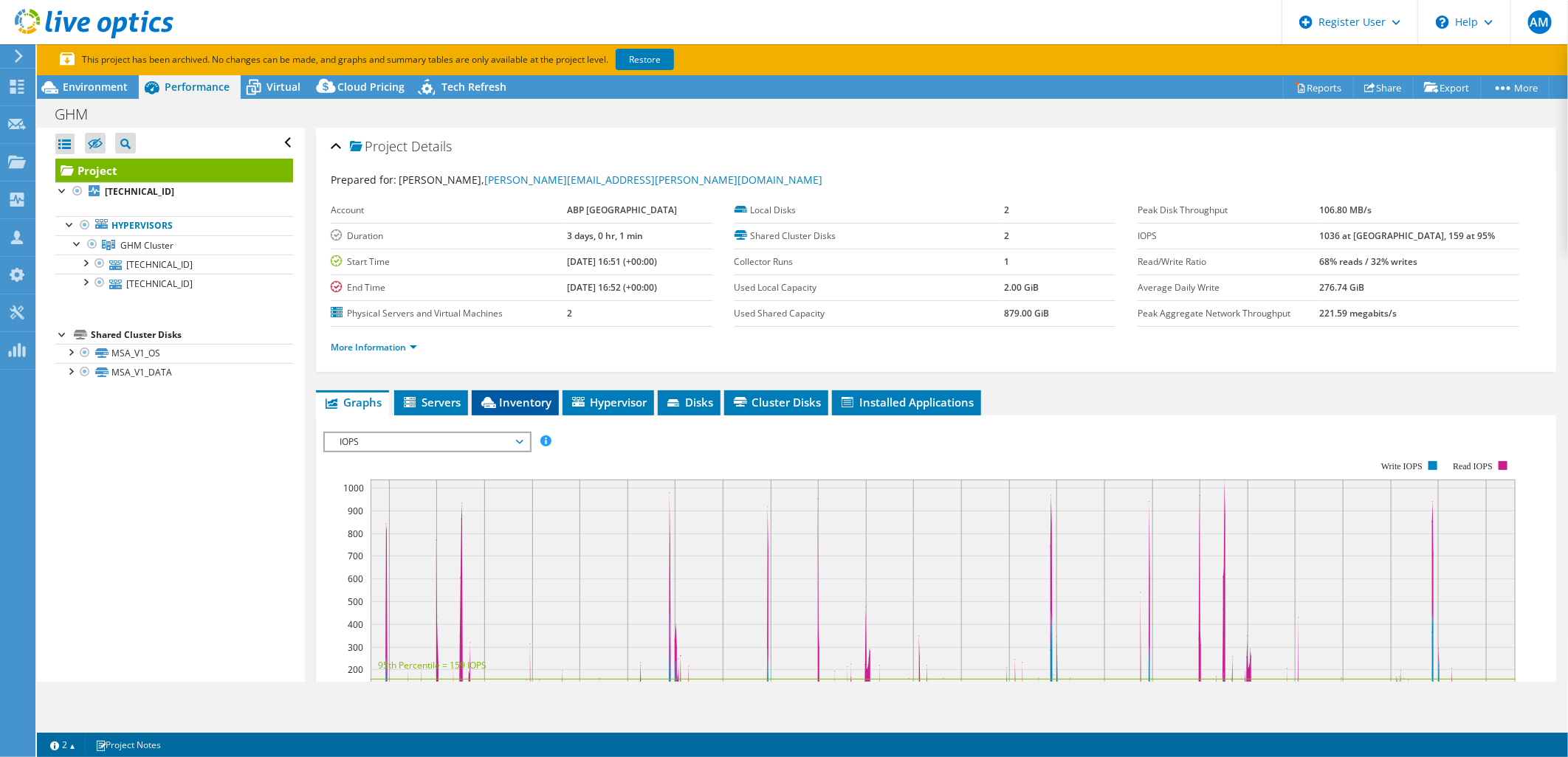
click at [508, 397] on span "Inventory" at bounding box center [515, 402] width 72 height 15
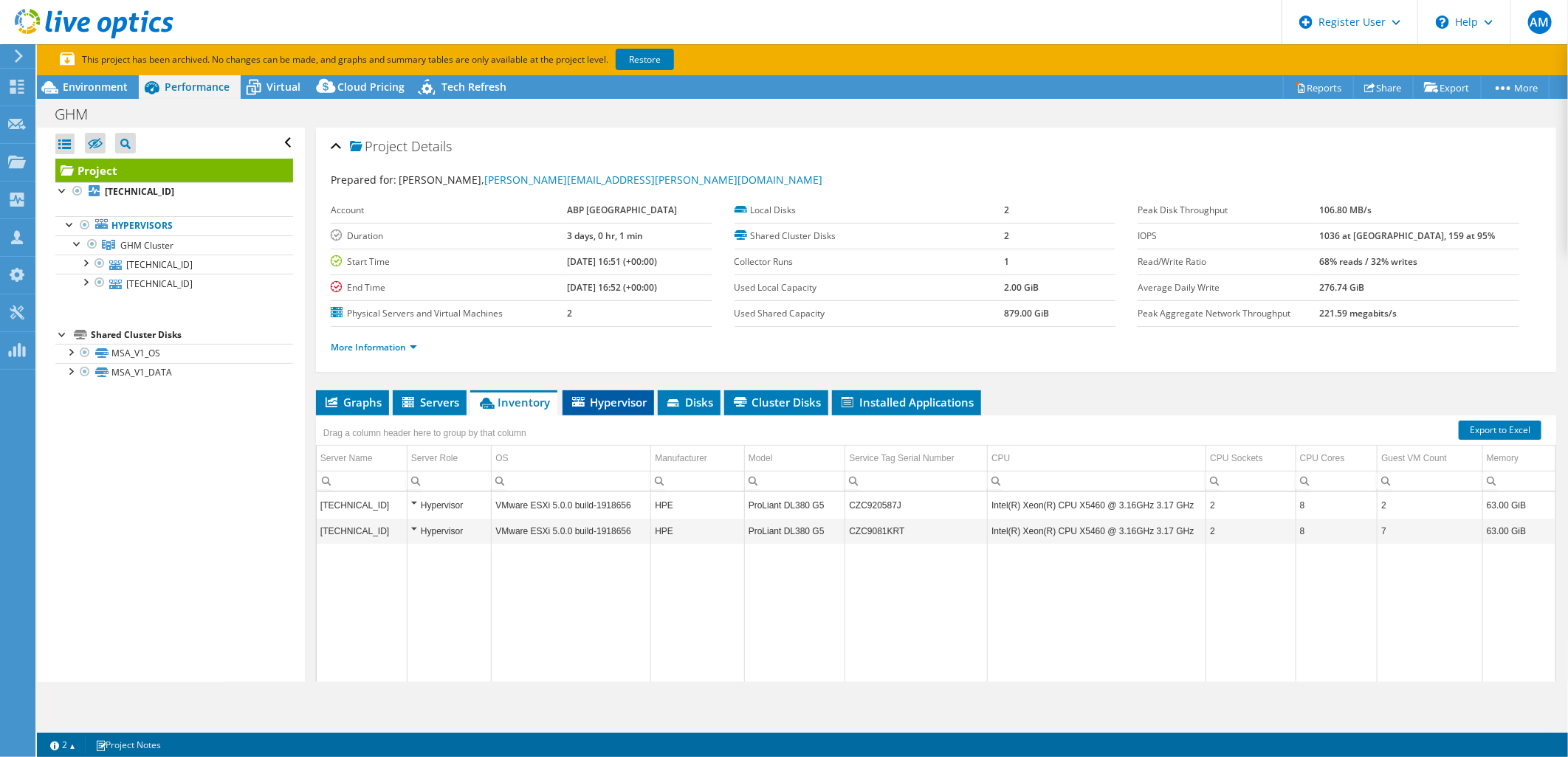
click at [604, 398] on span "Hypervisor" at bounding box center [608, 402] width 77 height 15
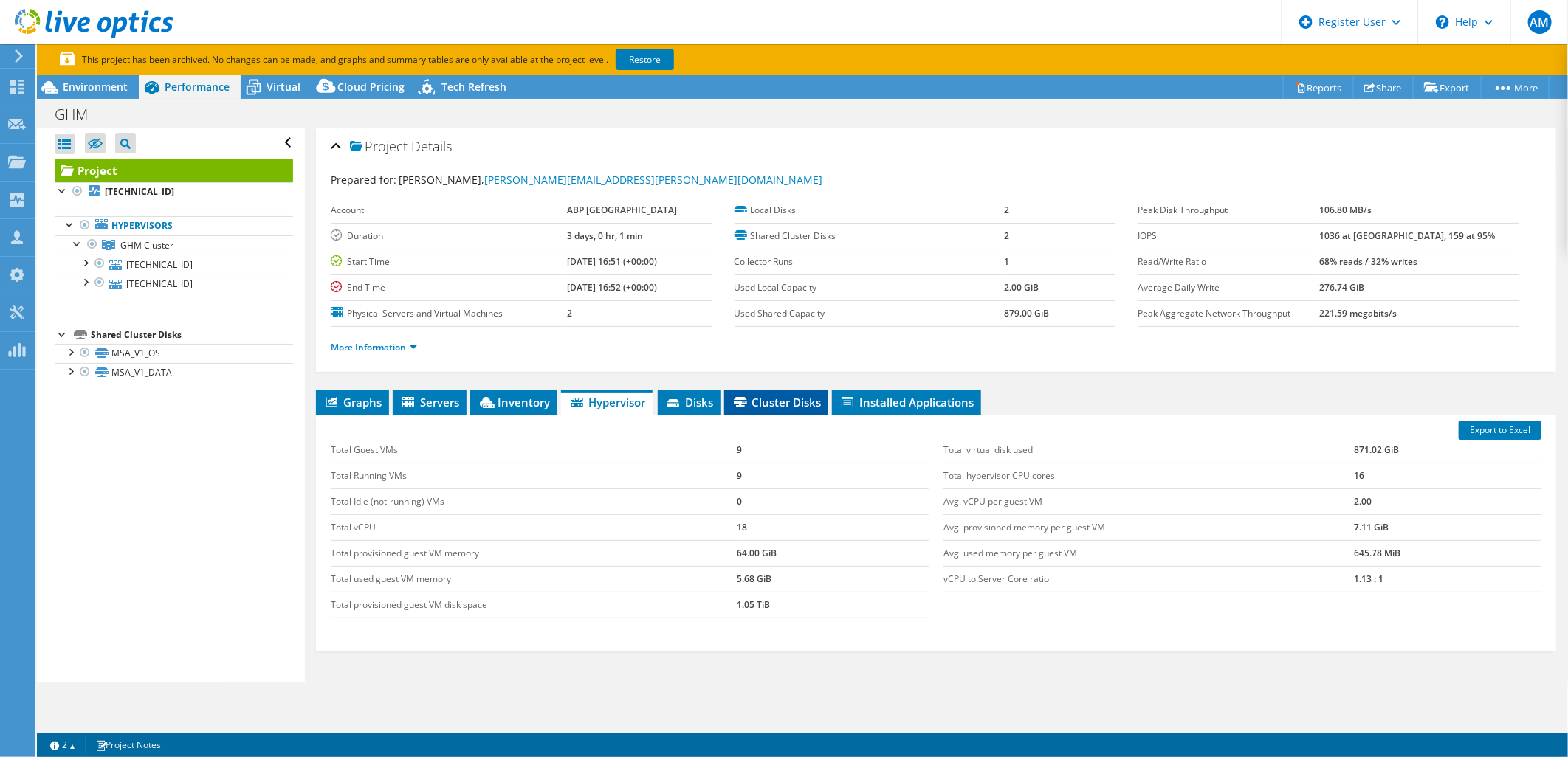
click at [803, 397] on span "Cluster Disks" at bounding box center [776, 402] width 90 height 15
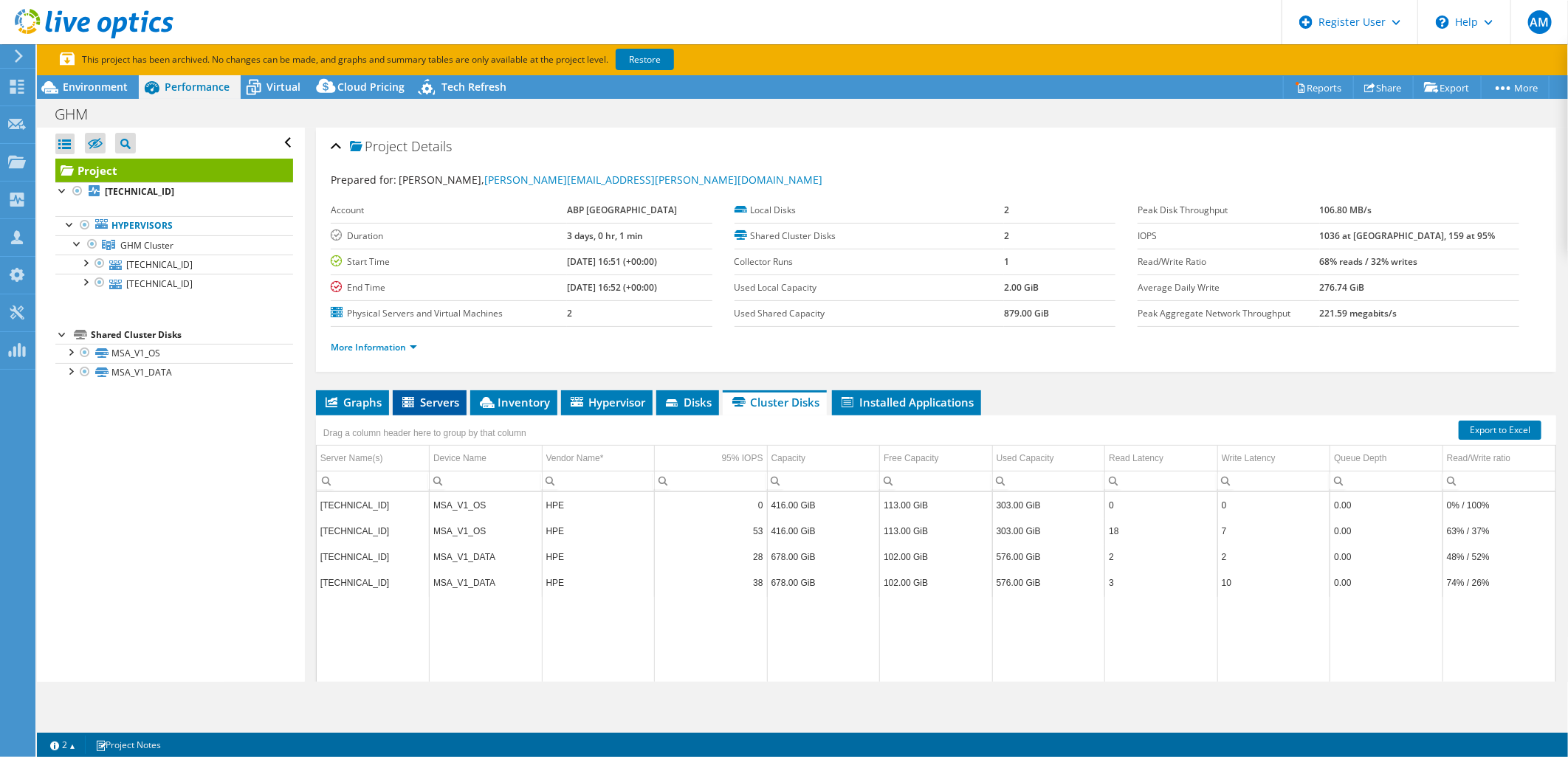
click at [435, 399] on span "Servers" at bounding box center [430, 402] width 59 height 15
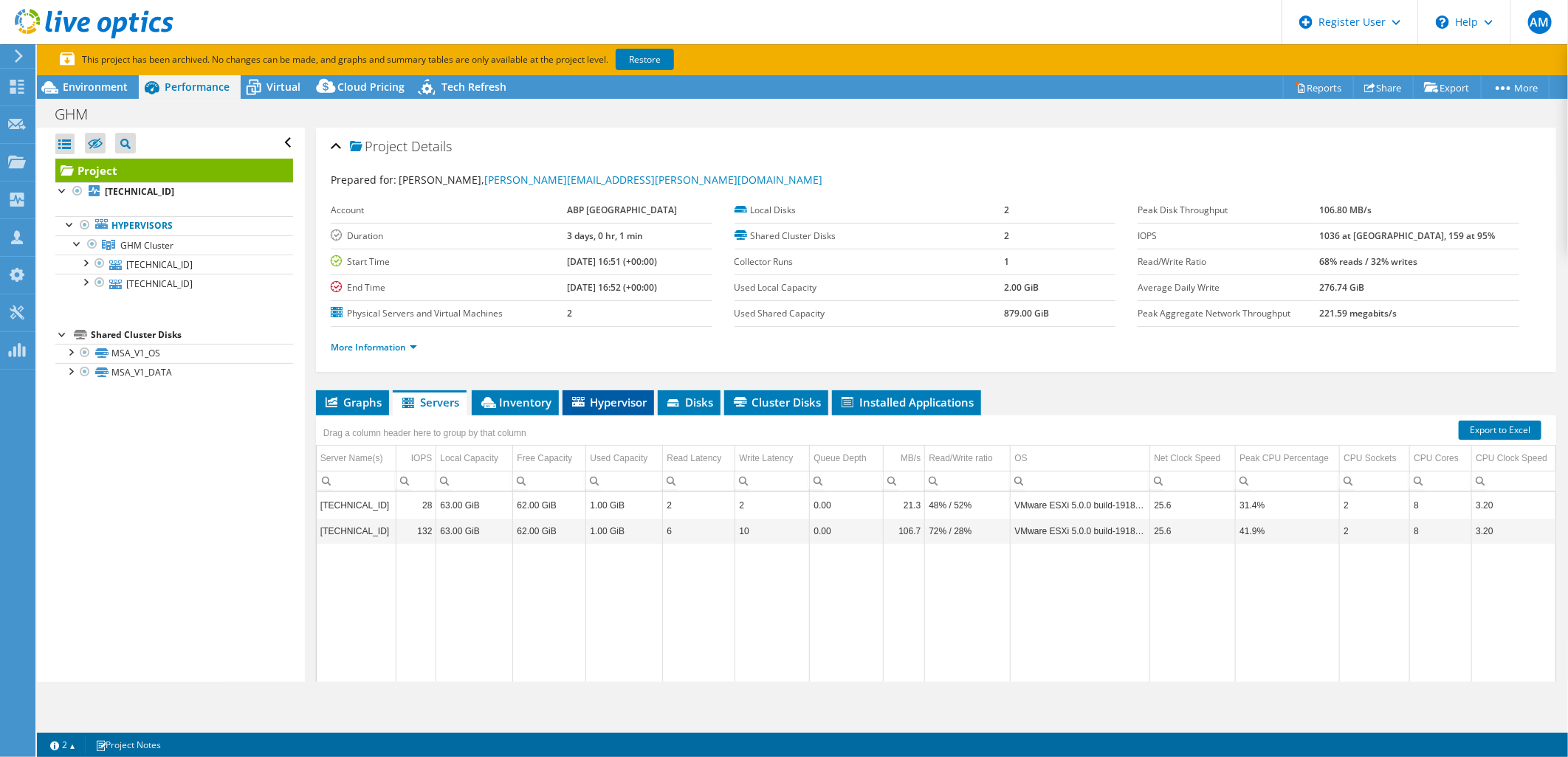
click at [618, 402] on span "Hypervisor" at bounding box center [608, 402] width 77 height 15
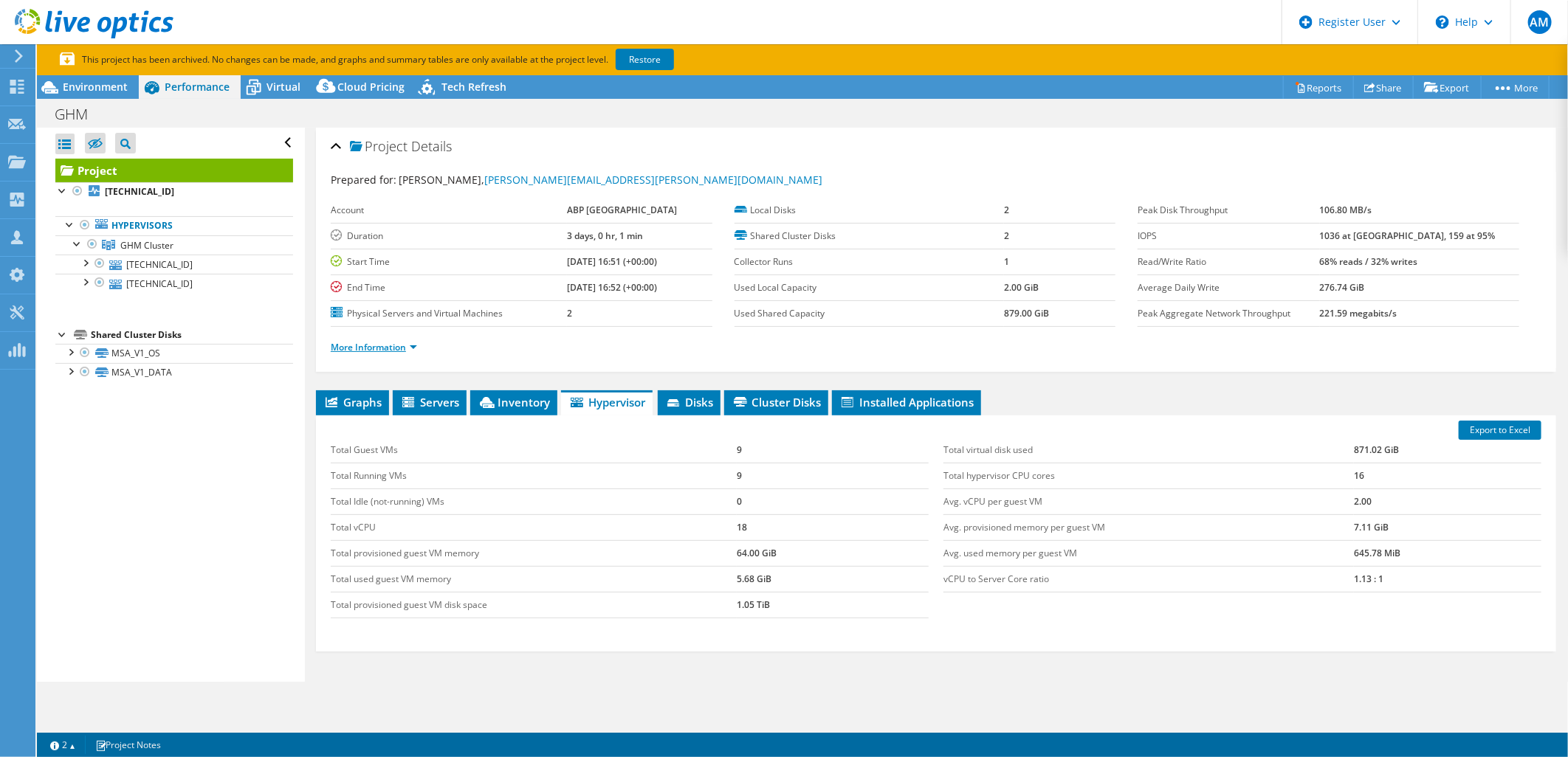
click at [414, 341] on link "More Information" at bounding box center [374, 348] width 86 height 13
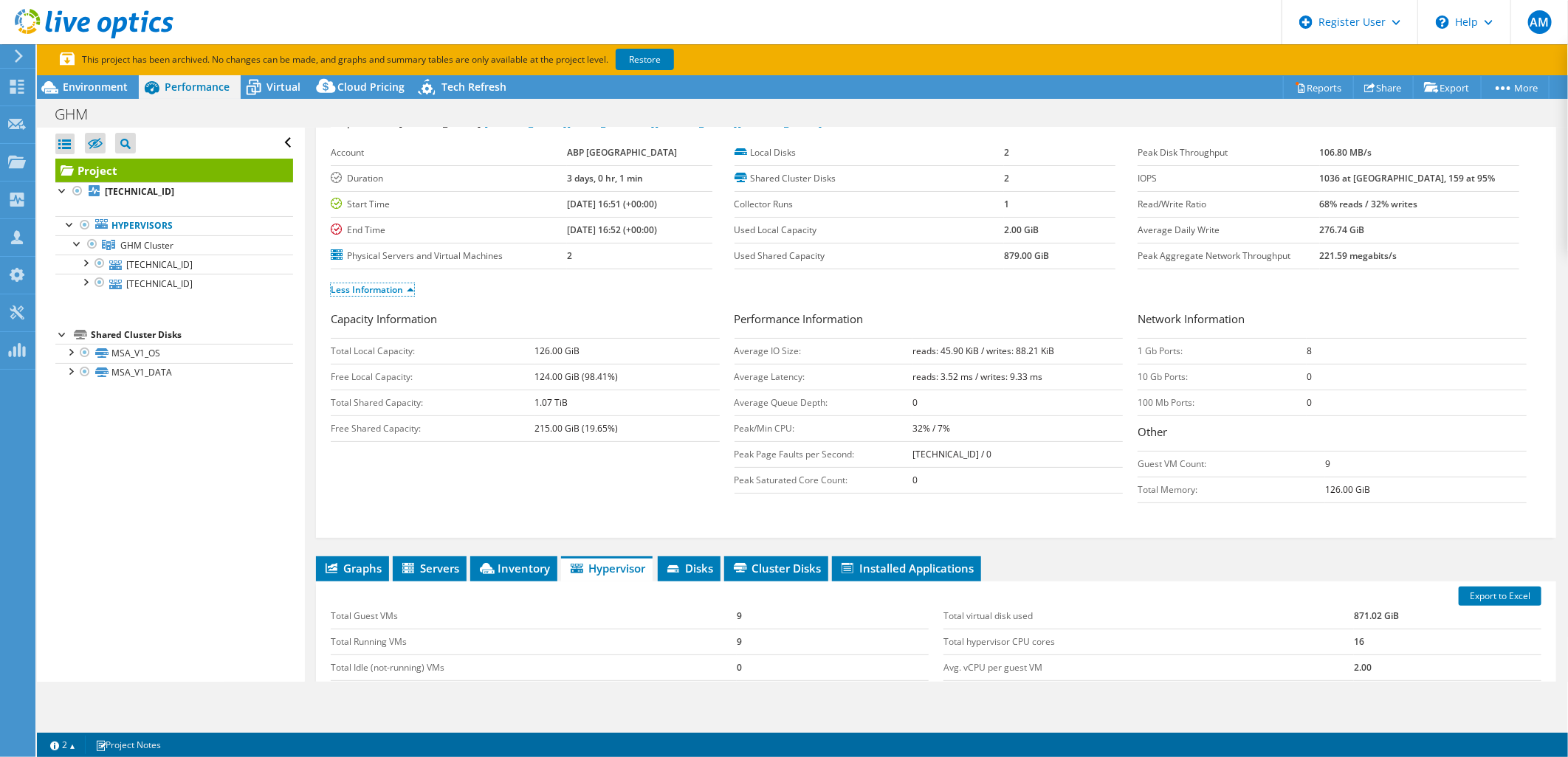
scroll to position [82, 0]
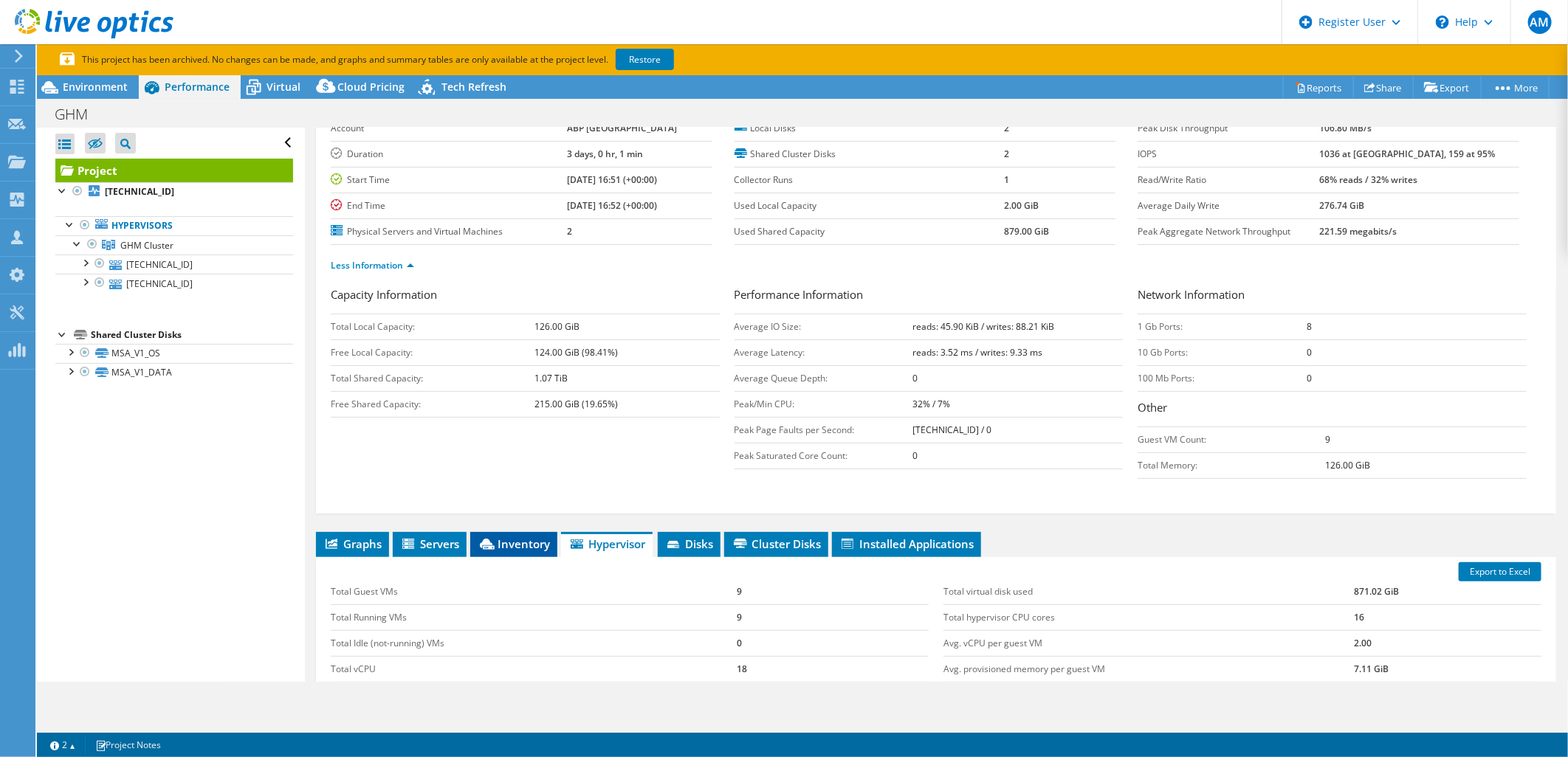
click at [509, 543] on span "Inventory" at bounding box center [514, 544] width 72 height 15
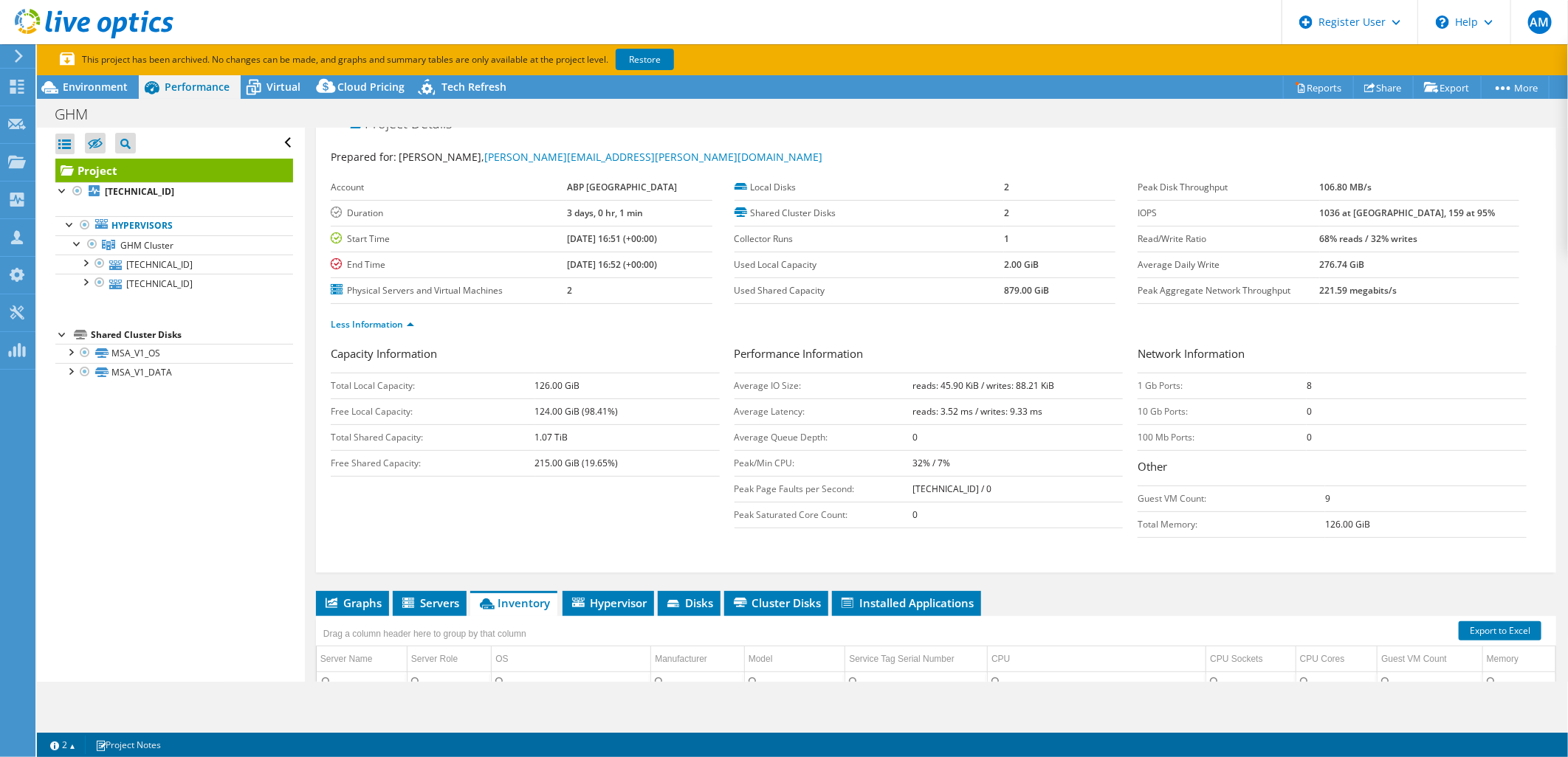
scroll to position [0, 0]
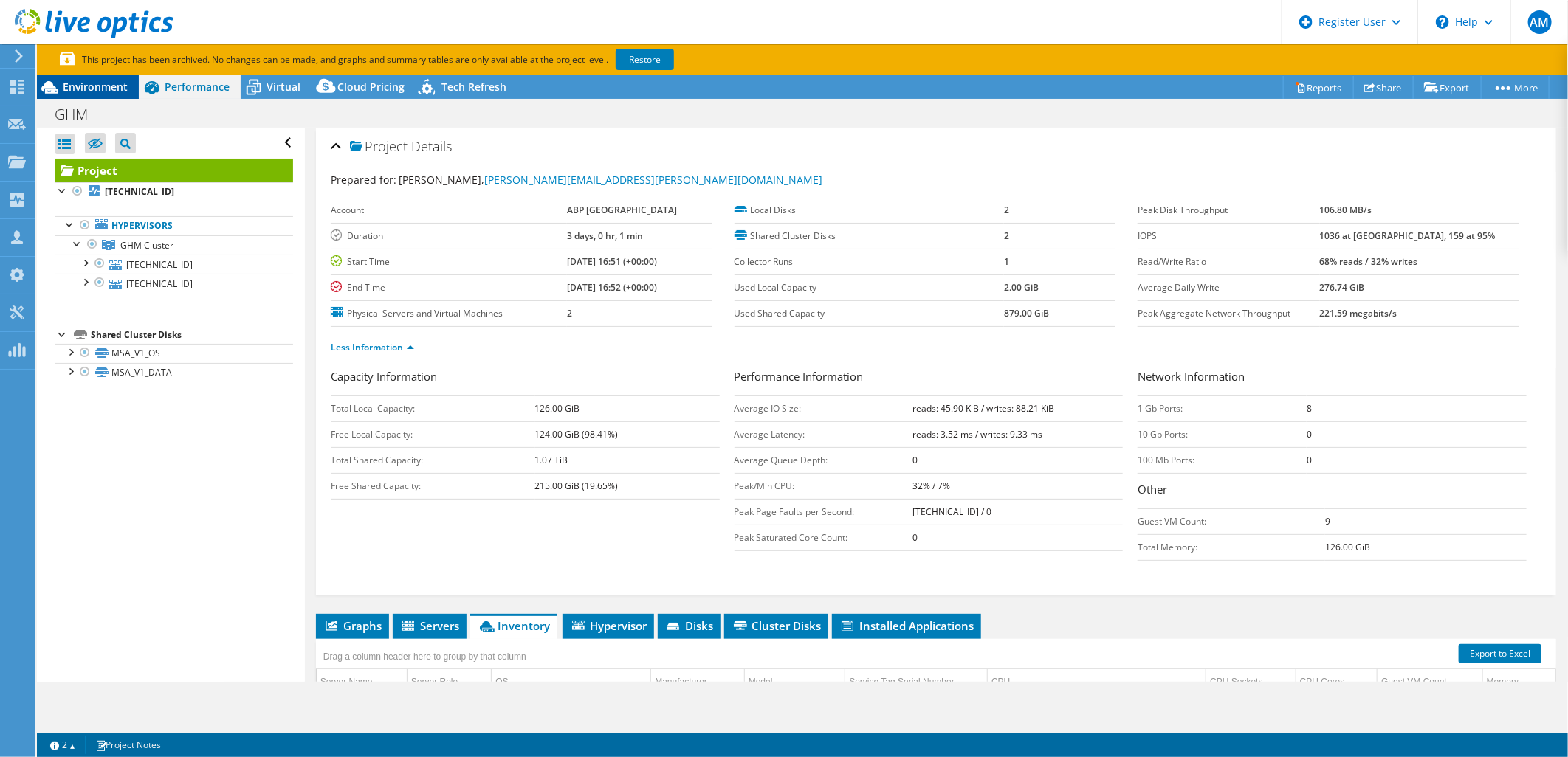
click at [87, 87] on span "Environment" at bounding box center [95, 86] width 65 height 14
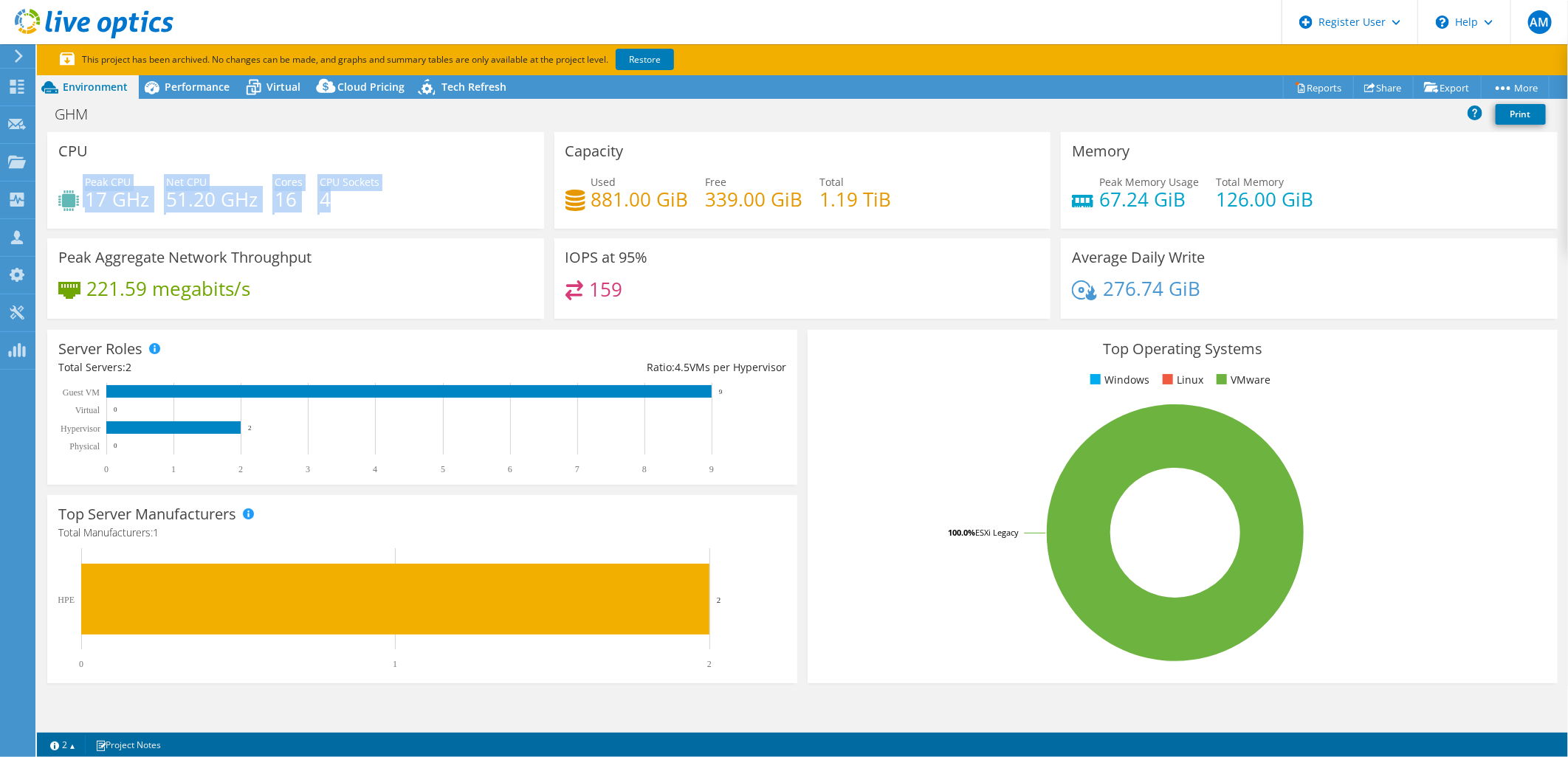
drag, startPoint x: 259, startPoint y: 196, endPoint x: 163, endPoint y: 140, distance: 111.1
click at [163, 140] on div "CPU Peak CPU 17 GHz Net CPU 51.20 GHz Cores 16 CPU Sockets 4" at bounding box center [296, 180] width 497 height 97
click at [474, 195] on div "Peak CPU 17 GHz Net CPU 51.20 GHz Cores 16 CPU Sockets 4" at bounding box center [296, 198] width 475 height 48
drag, startPoint x: 343, startPoint y: 201, endPoint x: 413, endPoint y: 198, distance: 70.1
click at [409, 180] on div "Peak CPU 17 GHz Net CPU 51.20 GHz Cores 16 CPU Sockets 4" at bounding box center [296, 198] width 475 height 48
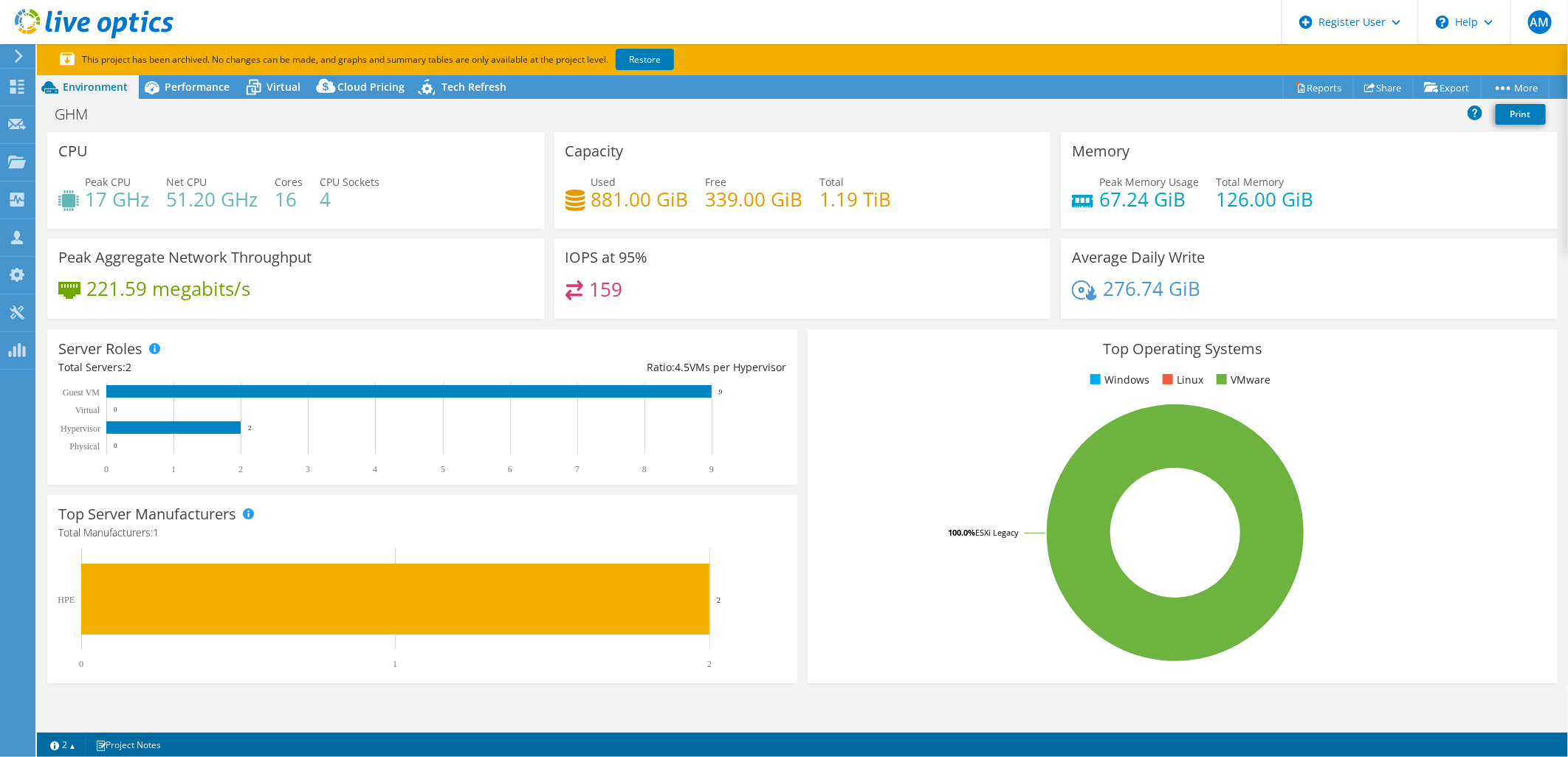
drag, startPoint x: 970, startPoint y: 195, endPoint x: 946, endPoint y: 200, distance: 24.5
click at [968, 195] on div "Used 881.00 GiB Free 339.00 GiB Total 1.19 TiB" at bounding box center [803, 198] width 475 height 48
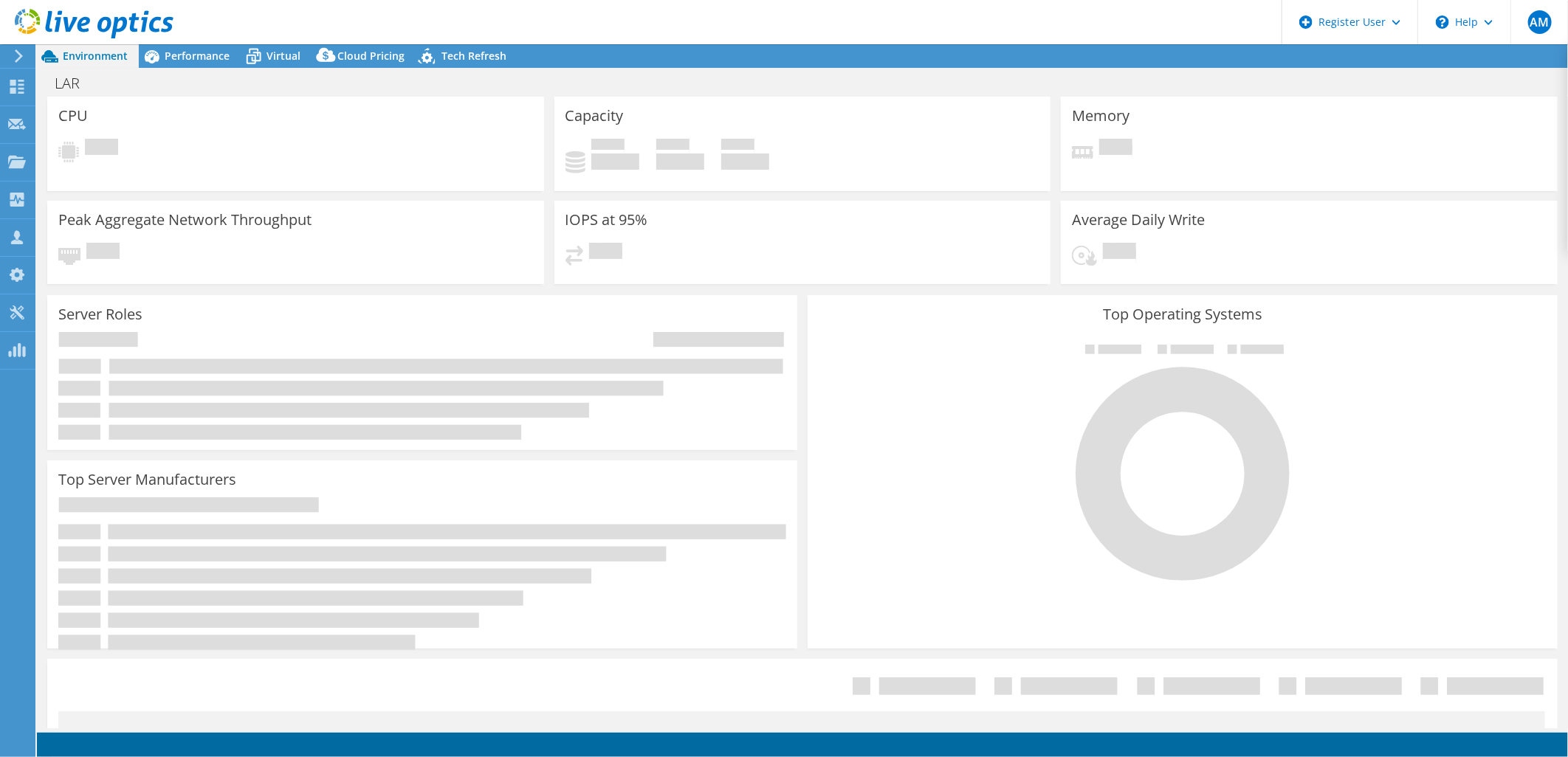
select select "USD"
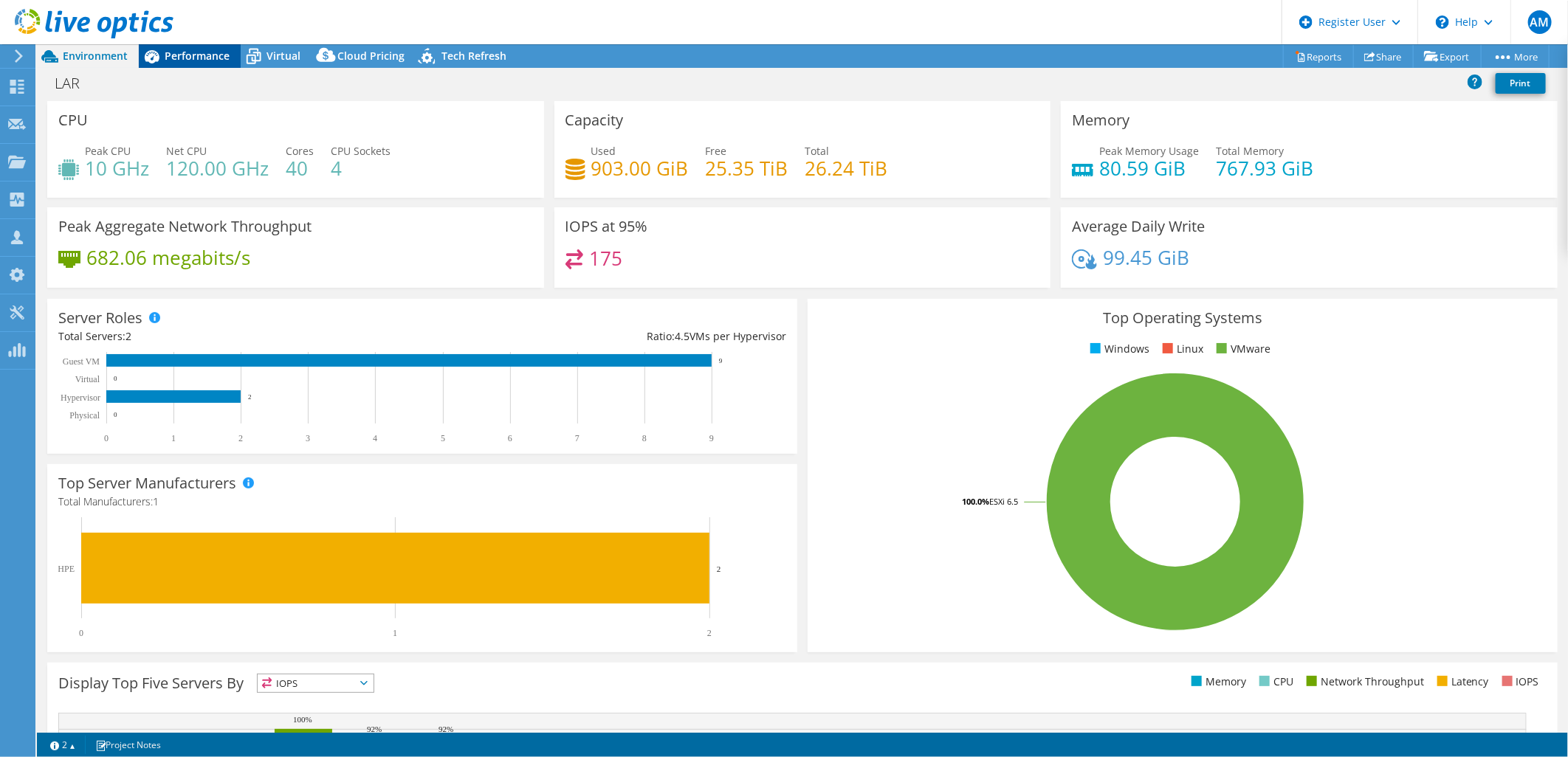
click at [202, 55] on span "Performance" at bounding box center [197, 55] width 65 height 14
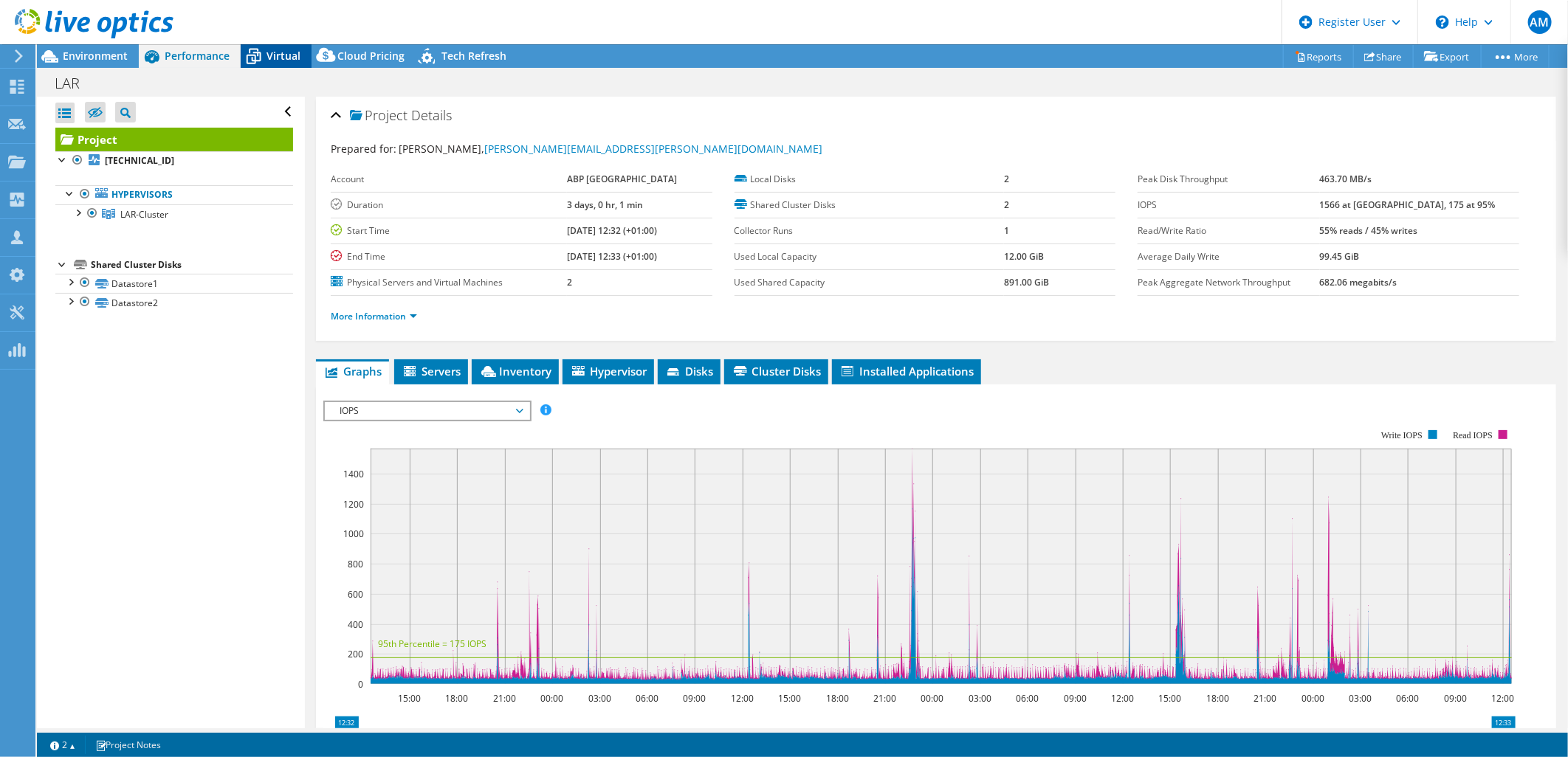
click at [270, 50] on span "Virtual" at bounding box center [283, 55] width 34 height 14
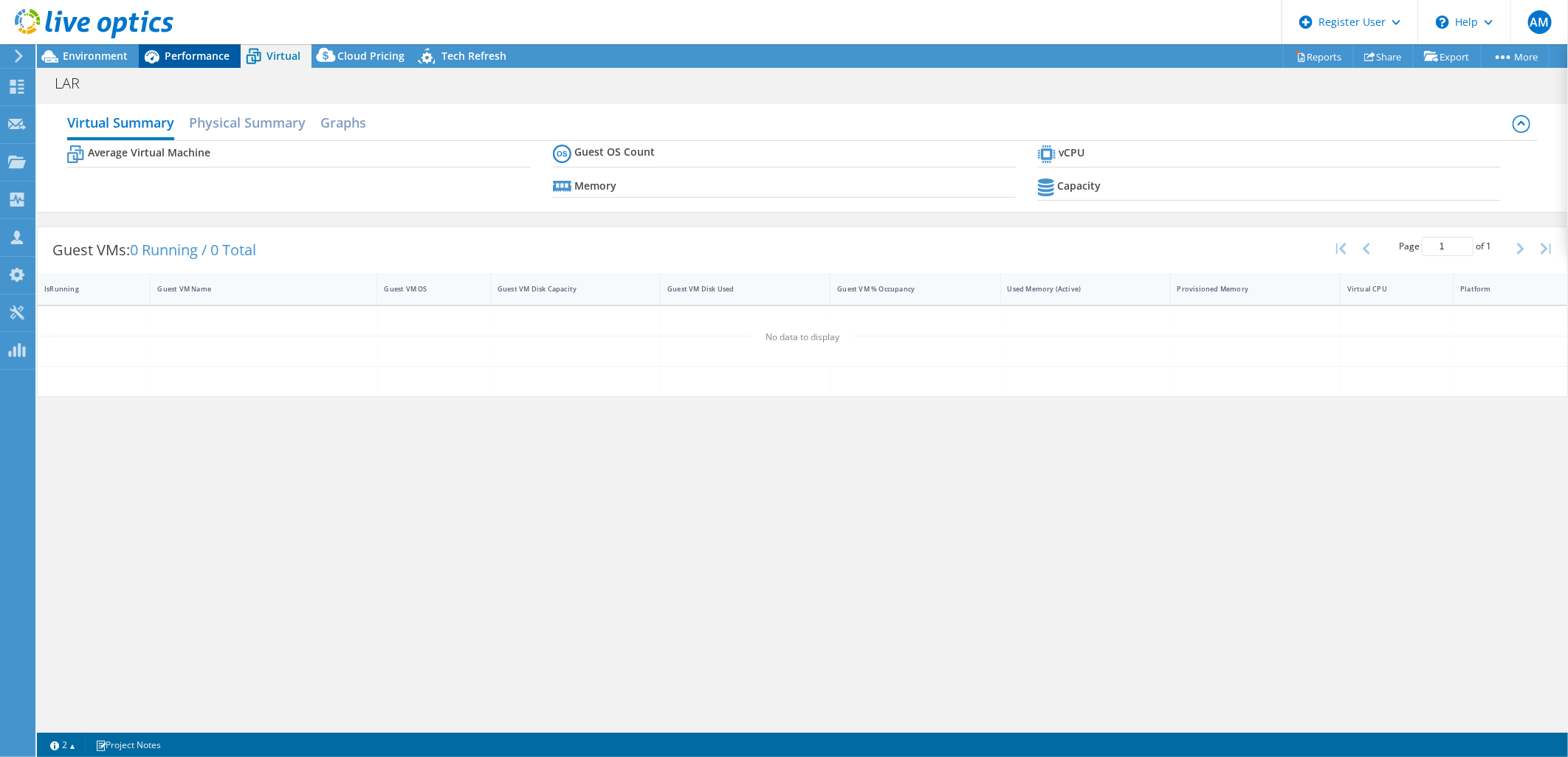
click at [176, 62] on span "Performance" at bounding box center [197, 55] width 65 height 14
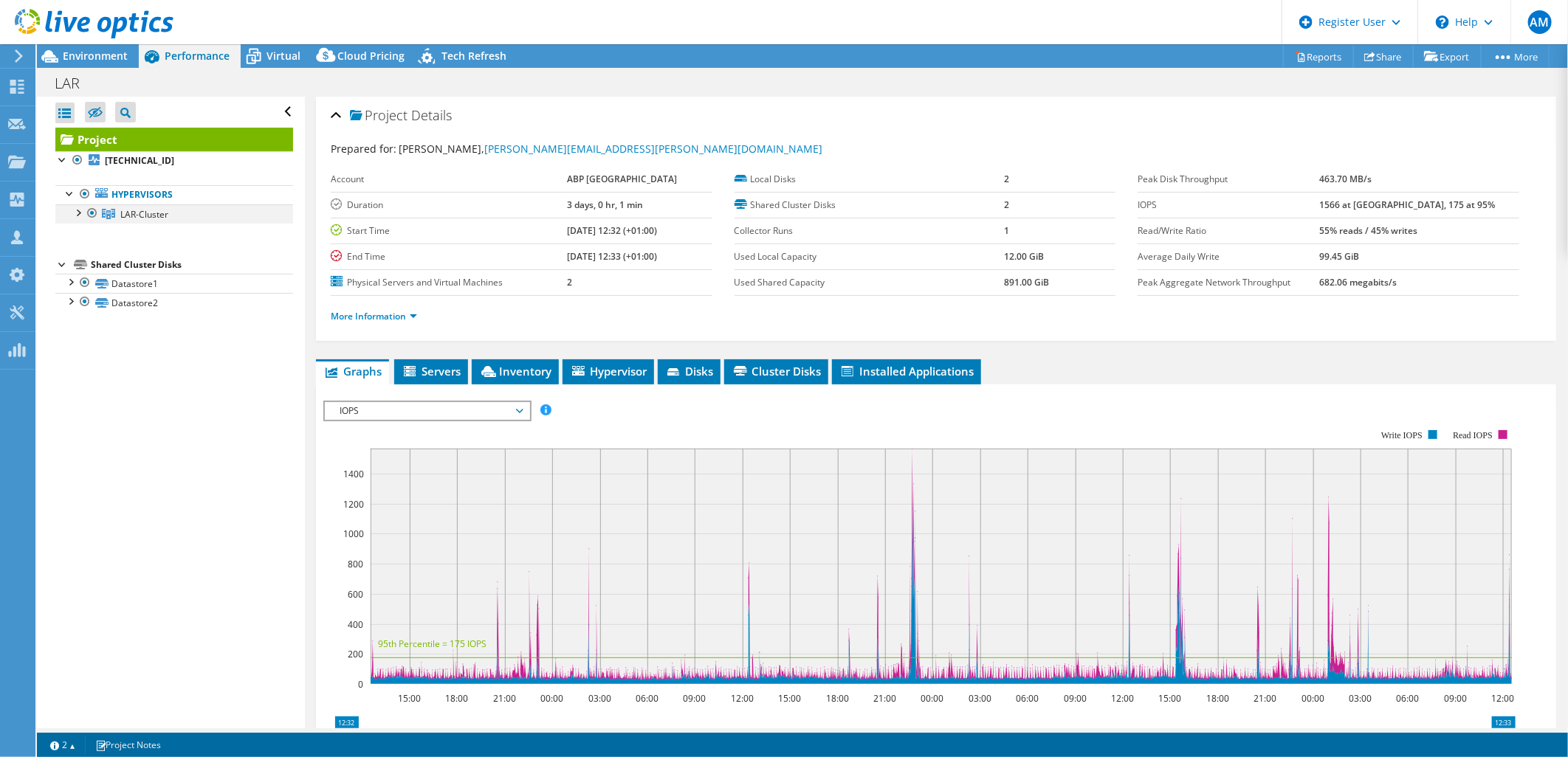
click at [82, 214] on div at bounding box center [78, 212] width 15 height 15
click at [71, 325] on div at bounding box center [70, 321] width 15 height 15
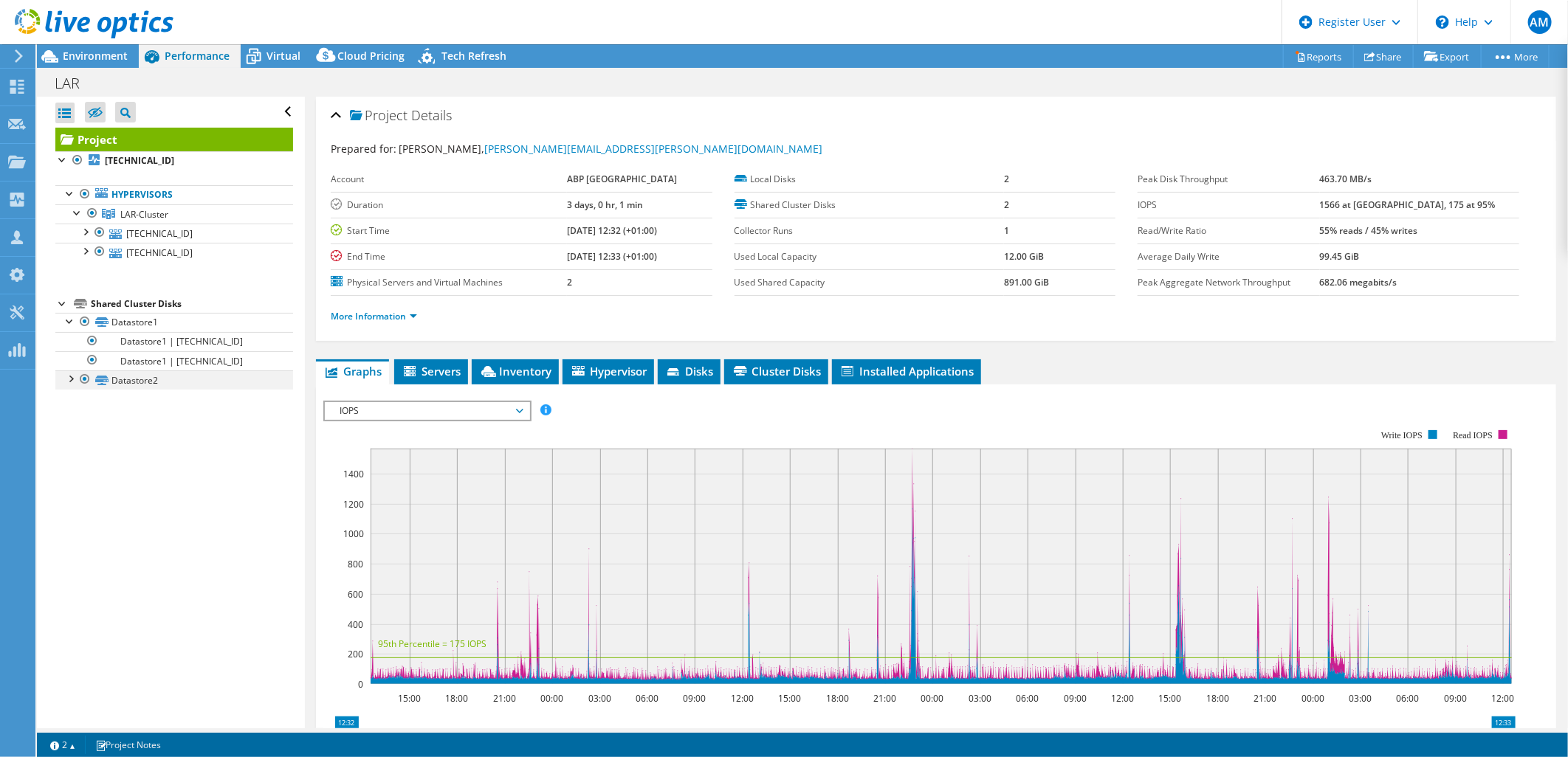
click at [69, 383] on div at bounding box center [70, 378] width 15 height 15
click at [104, 60] on span "Environment" at bounding box center [95, 55] width 65 height 14
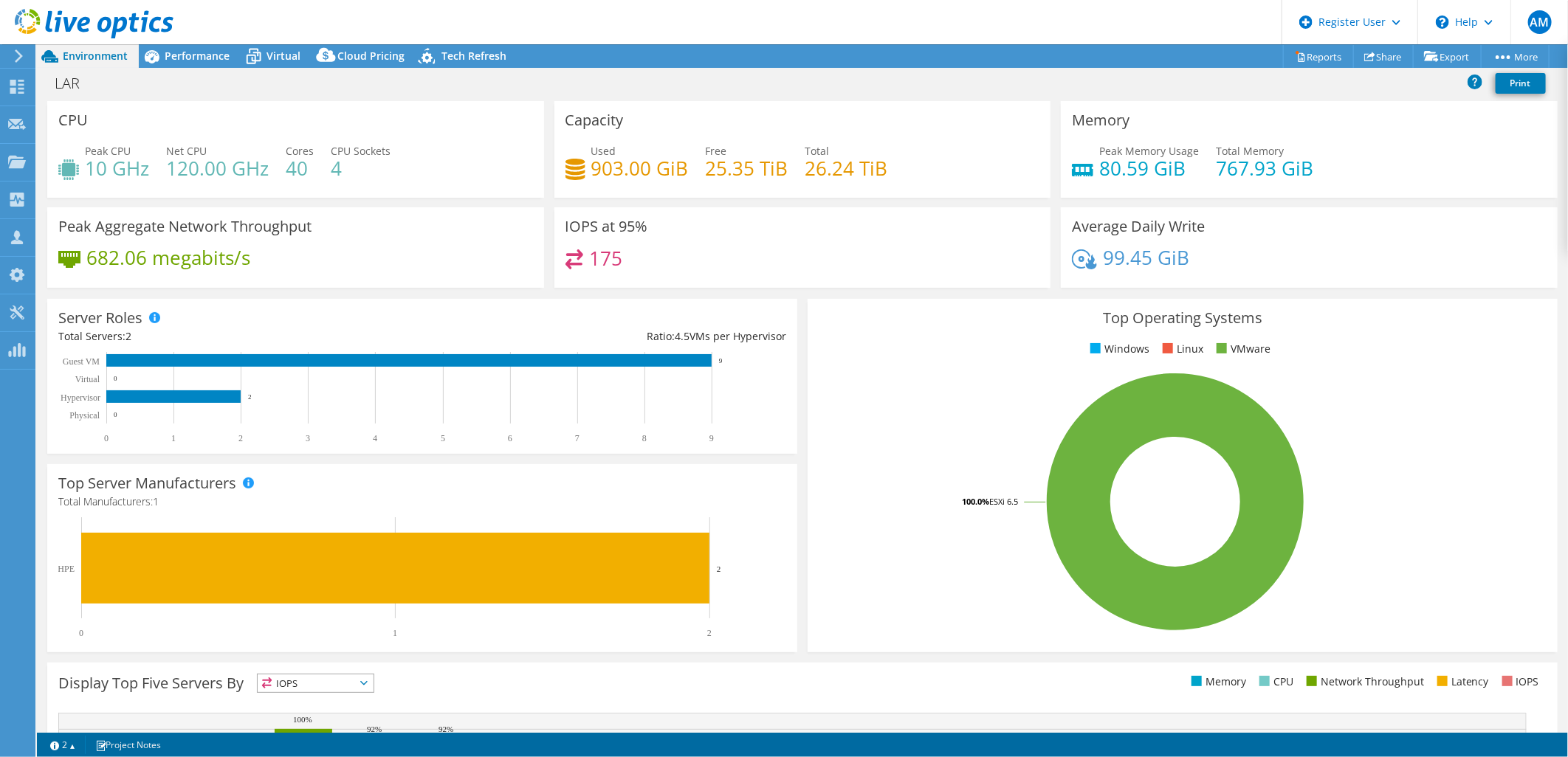
drag, startPoint x: 203, startPoint y: 54, endPoint x: 244, endPoint y: 94, distance: 57.3
click at [203, 53] on span "Performance" at bounding box center [197, 55] width 65 height 14
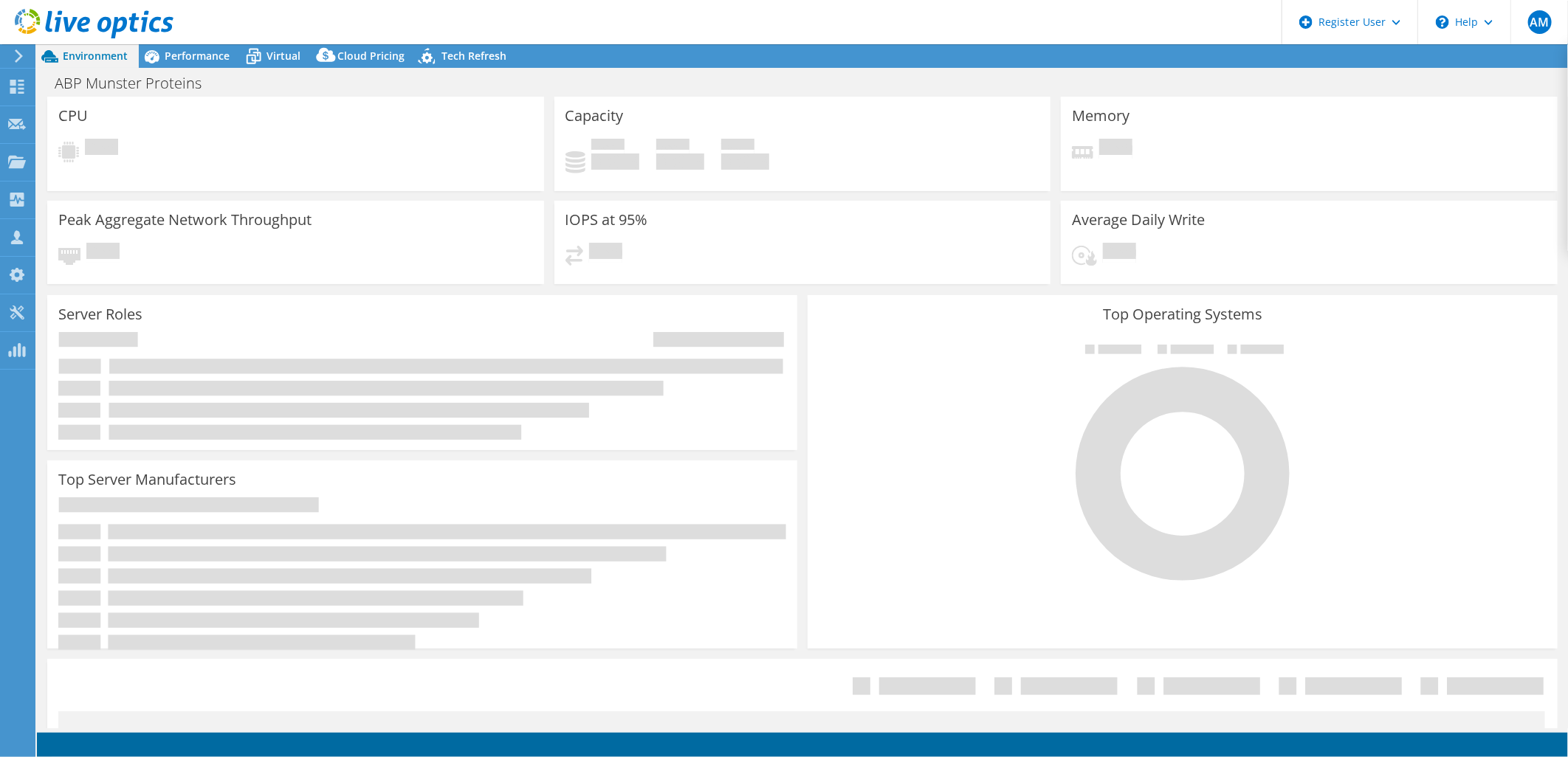
select select "EUFrankfurt"
select select "EUR"
select select "USD"
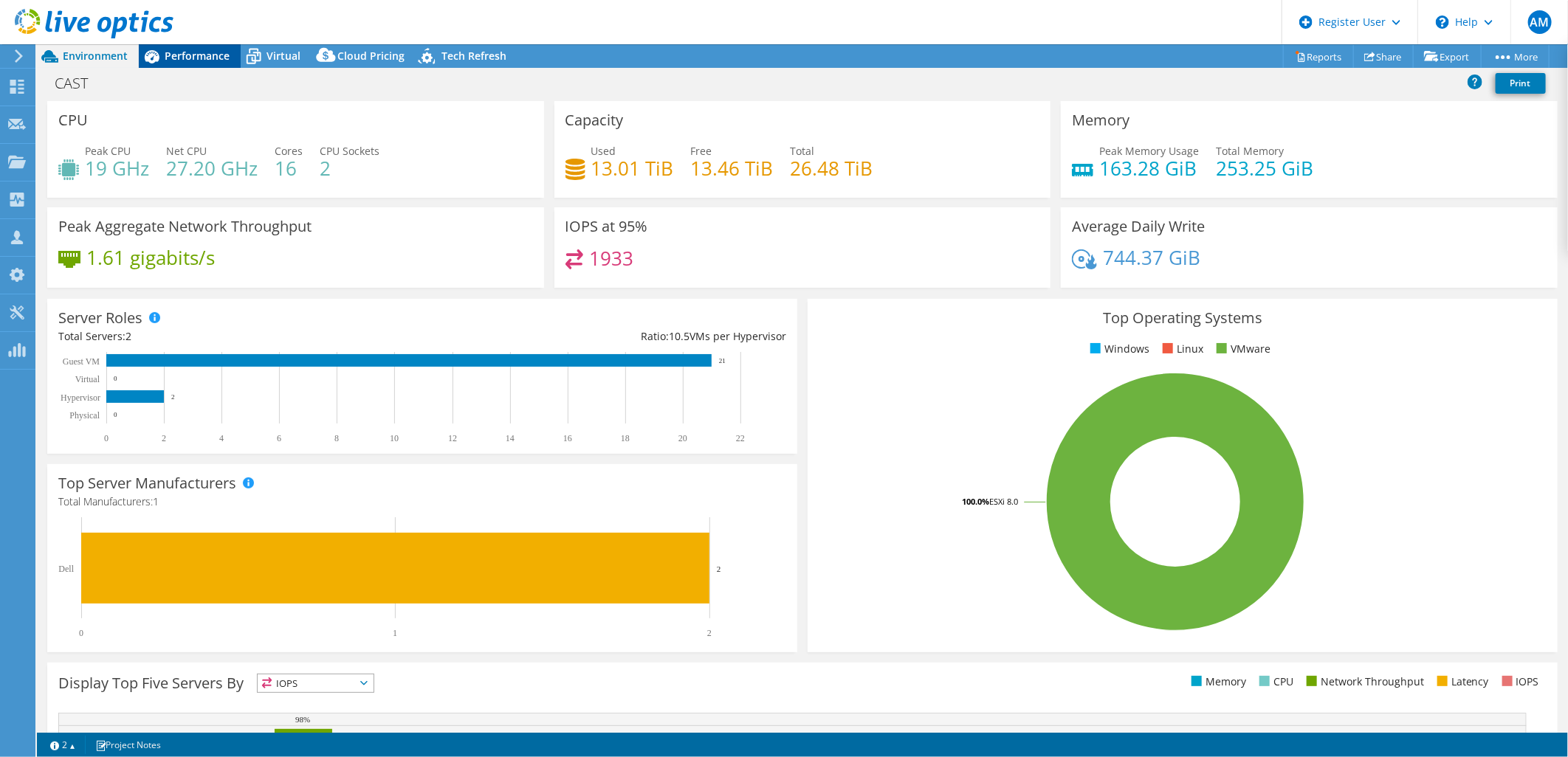
click at [211, 59] on span "Performance" at bounding box center [197, 55] width 65 height 14
